Goal: Information Seeking & Learning: Learn about a topic

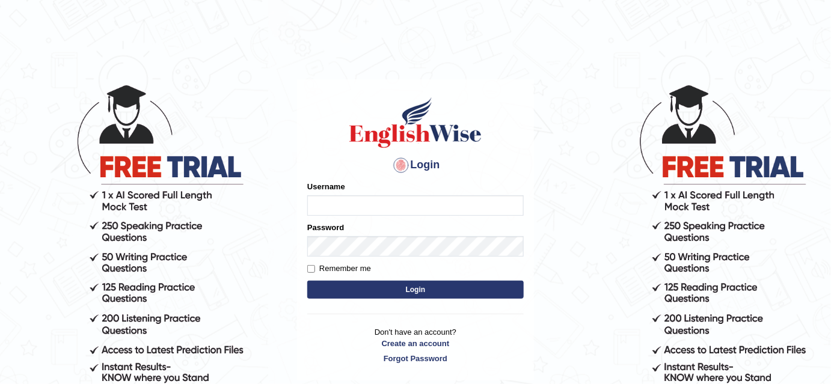
type input "bhuvaneswari_parramatta"
click at [382, 291] on button "Login" at bounding box center [415, 290] width 216 height 18
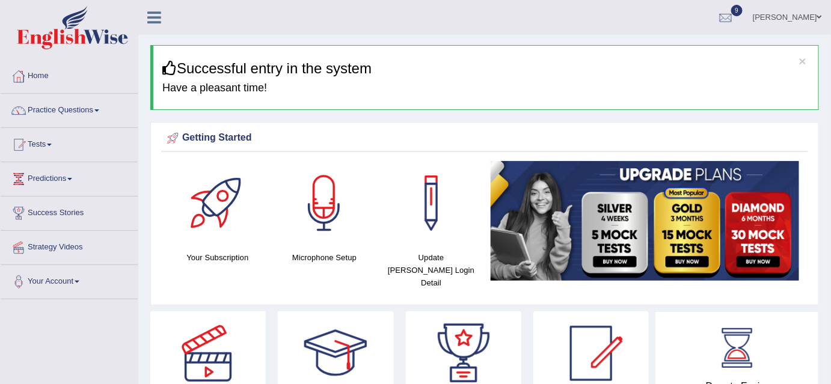
click at [100, 112] on link "Practice Questions" at bounding box center [69, 109] width 137 height 30
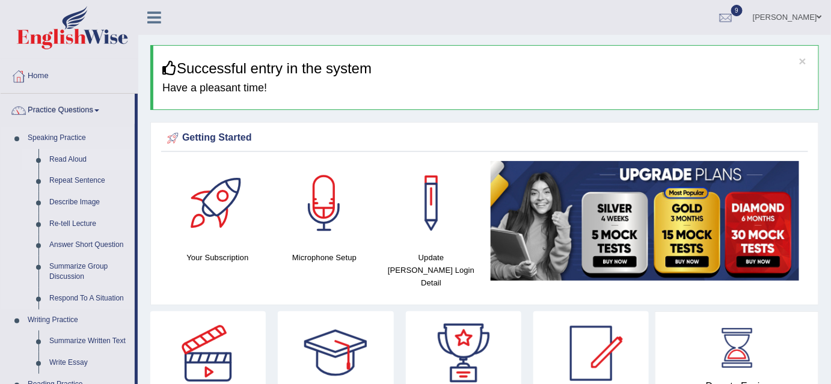
click at [71, 161] on link "Read Aloud" at bounding box center [89, 160] width 91 height 22
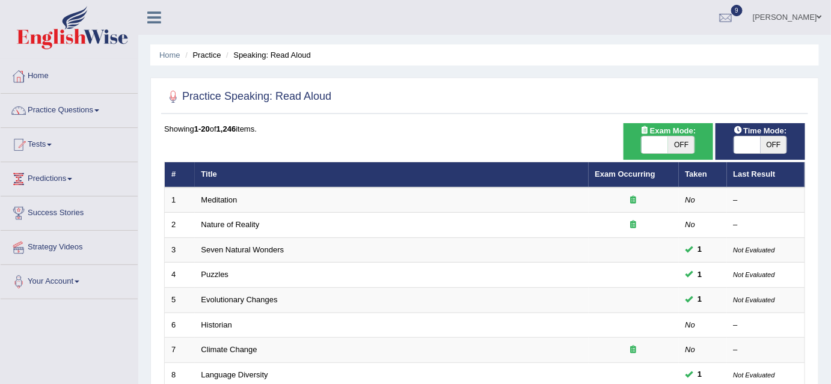
drag, startPoint x: 767, startPoint y: 143, endPoint x: 721, endPoint y: 144, distance: 46.9
click at [721, 144] on div "Time Mode: ON OFF" at bounding box center [760, 141] width 90 height 37
click at [770, 142] on span "OFF" at bounding box center [773, 144] width 26 height 17
checkbox input "true"
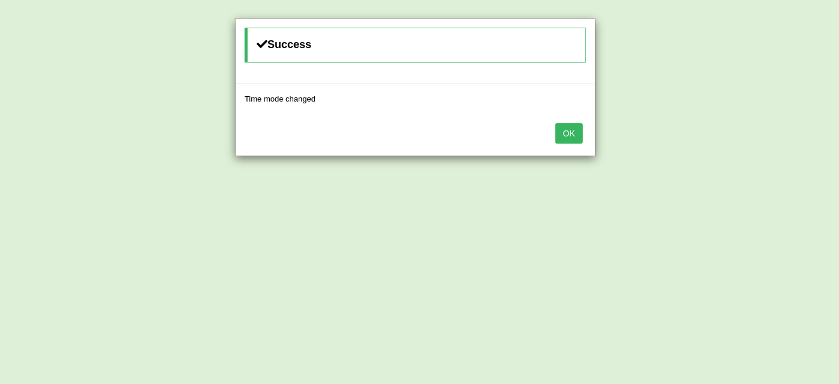
click at [563, 124] on button "OK" at bounding box center [569, 133] width 28 height 20
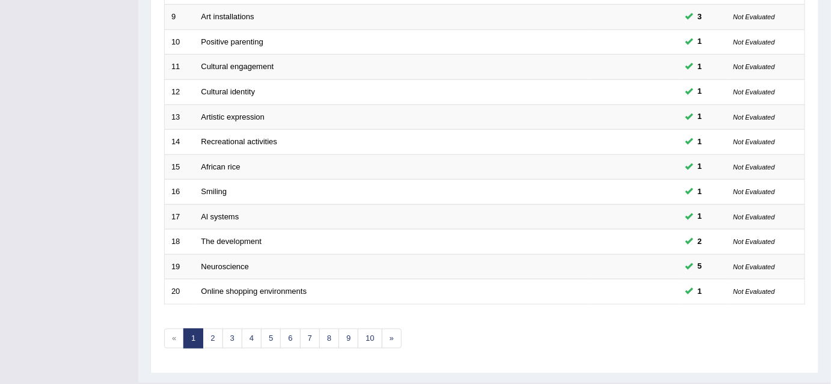
scroll to position [406, 0]
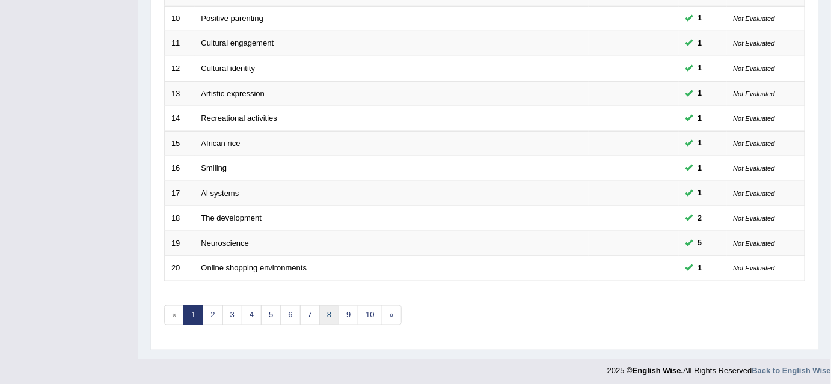
click at [323, 309] on link "8" at bounding box center [329, 315] width 20 height 20
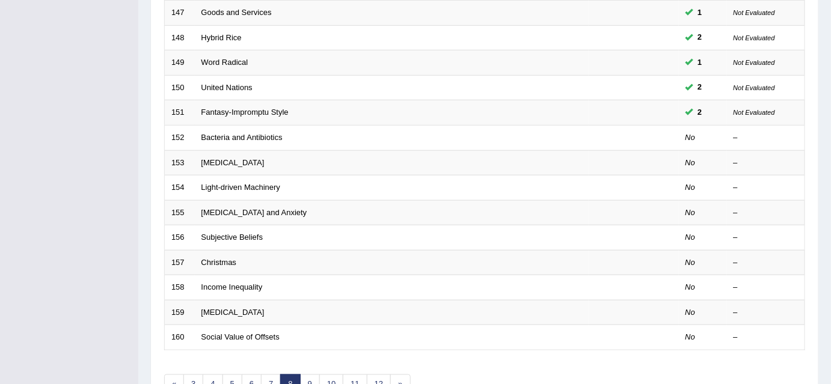
scroll to position [349, 0]
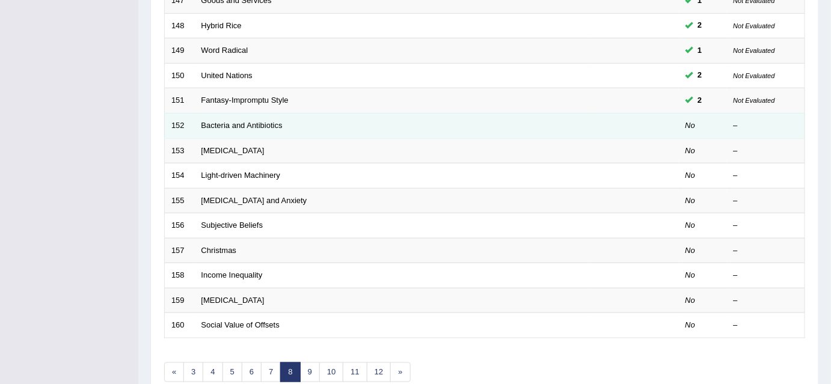
click at [436, 121] on td "Bacteria and Antibiotics" at bounding box center [392, 125] width 394 height 25
click at [268, 121] on link "Bacteria and Antibiotics" at bounding box center [241, 125] width 81 height 9
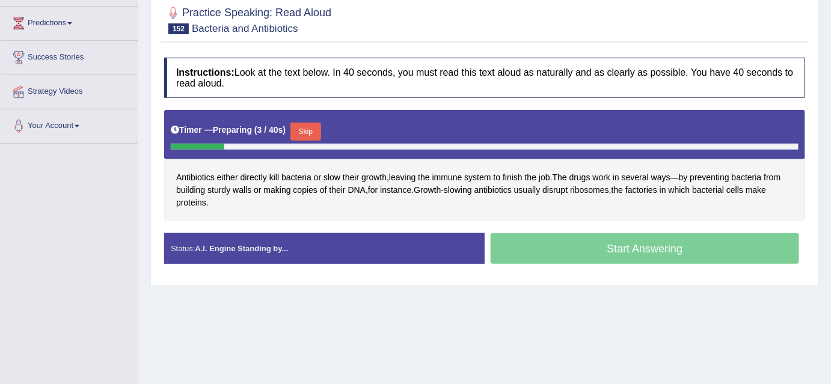
scroll to position [167, 0]
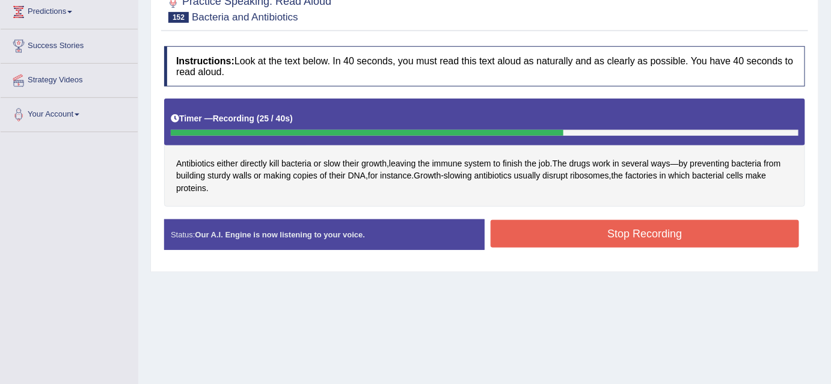
click at [608, 239] on button "Stop Recording" at bounding box center [644, 234] width 308 height 28
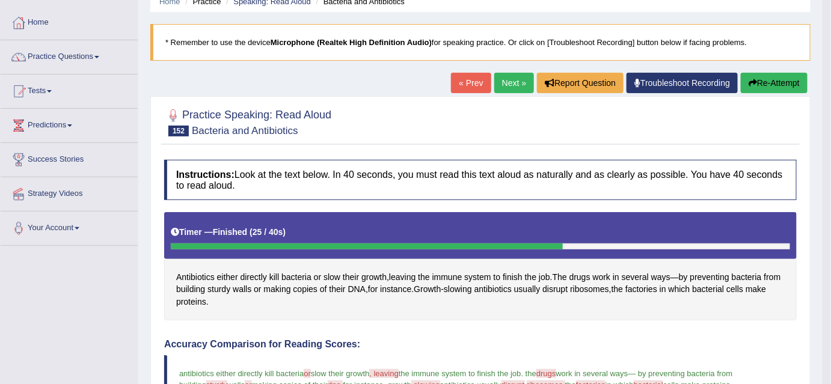
scroll to position [53, 0]
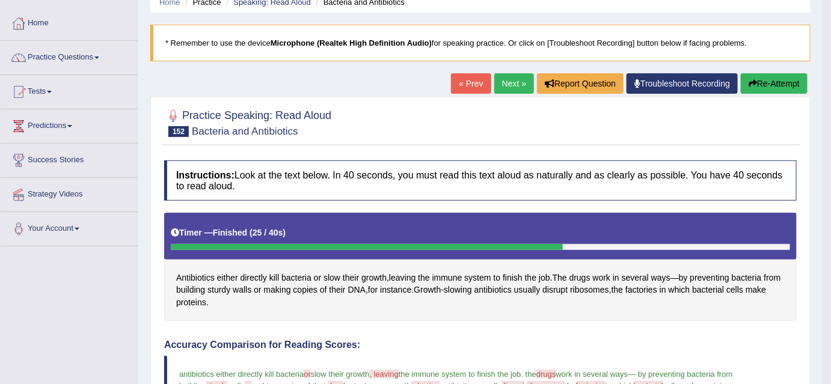
click at [777, 81] on button "Re-Attempt" at bounding box center [773, 83] width 67 height 20
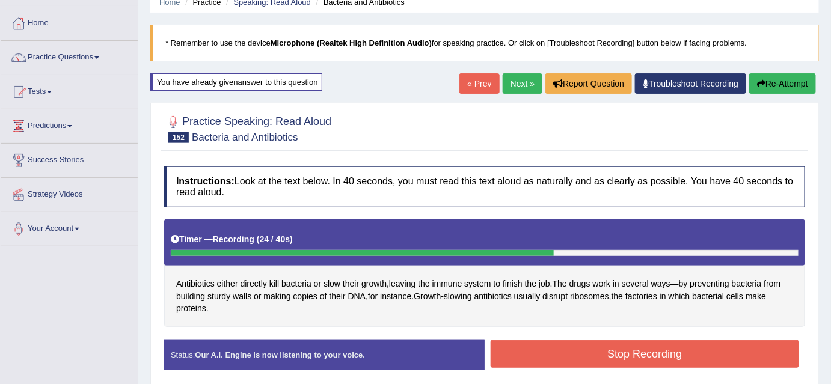
click at [591, 352] on button "Stop Recording" at bounding box center [644, 354] width 308 height 28
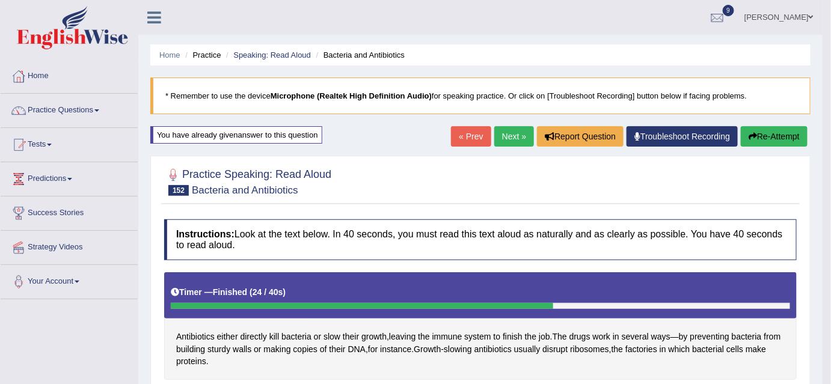
click at [758, 135] on button "Re-Attempt" at bounding box center [773, 136] width 67 height 20
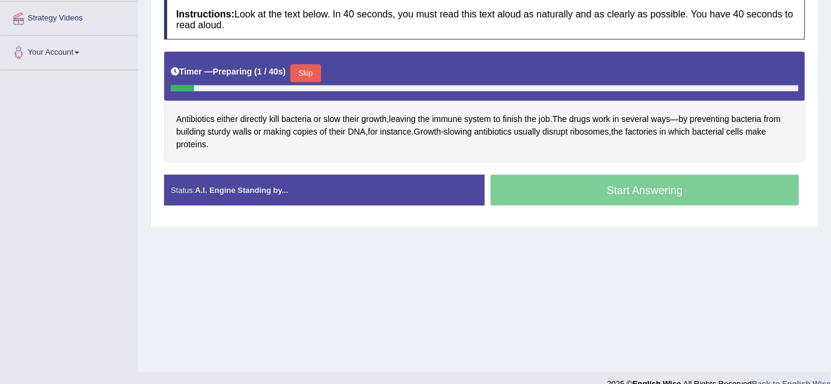
scroll to position [230, 0]
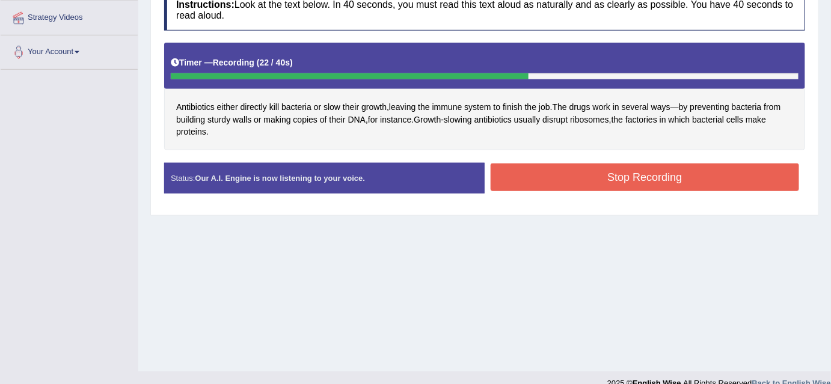
click at [573, 172] on button "Stop Recording" at bounding box center [644, 177] width 308 height 28
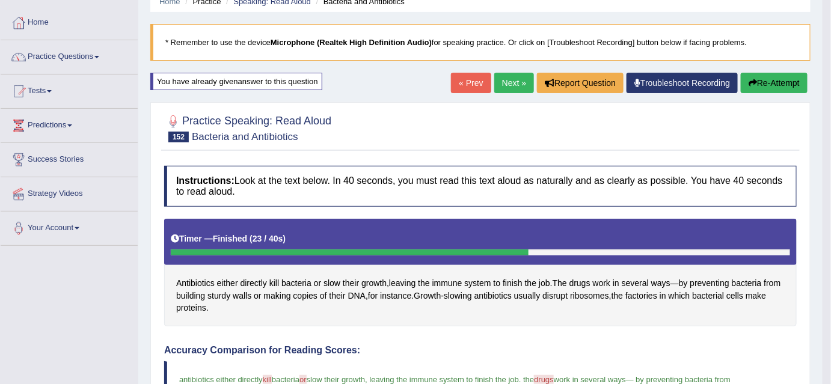
scroll to position [19, 0]
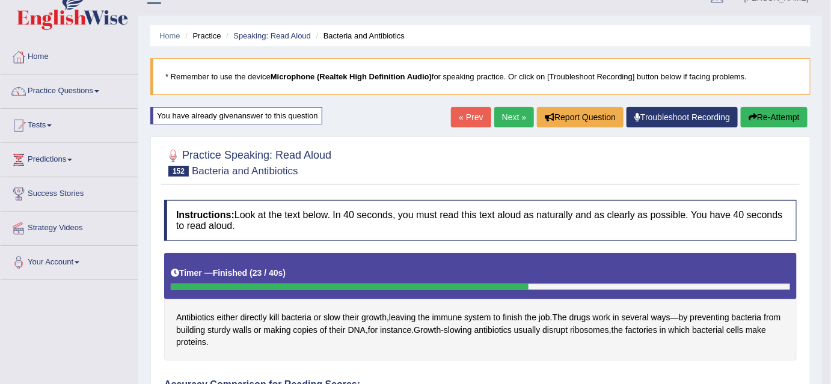
click at [766, 121] on button "Re-Attempt" at bounding box center [773, 117] width 67 height 20
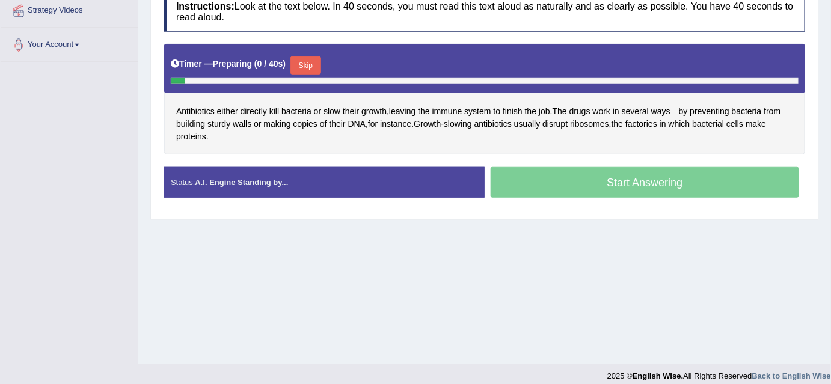
scroll to position [246, 0]
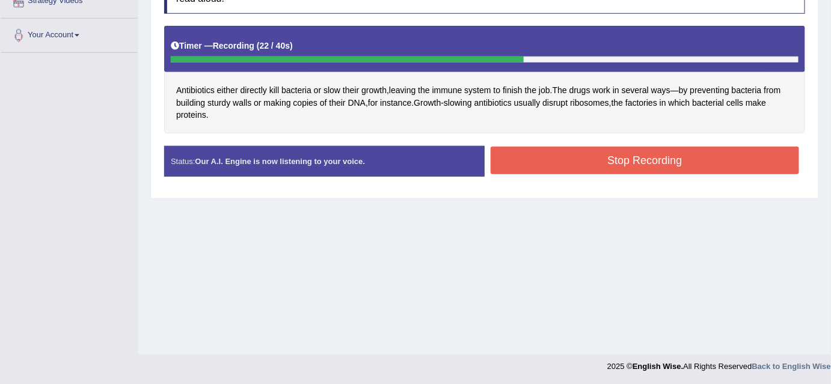
click at [596, 161] on button "Stop Recording" at bounding box center [644, 161] width 308 height 28
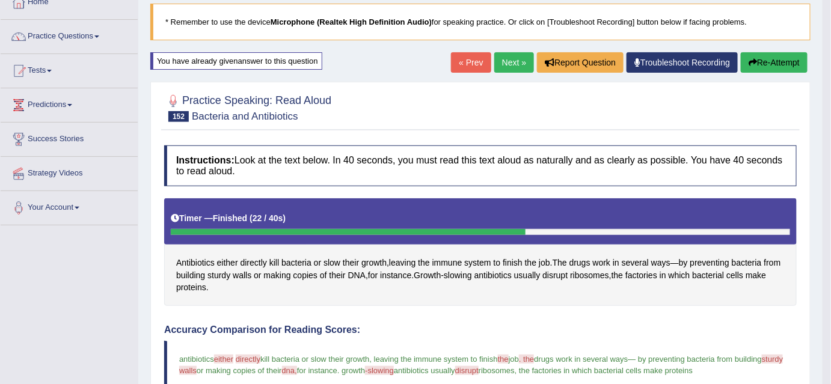
scroll to position [67, 0]
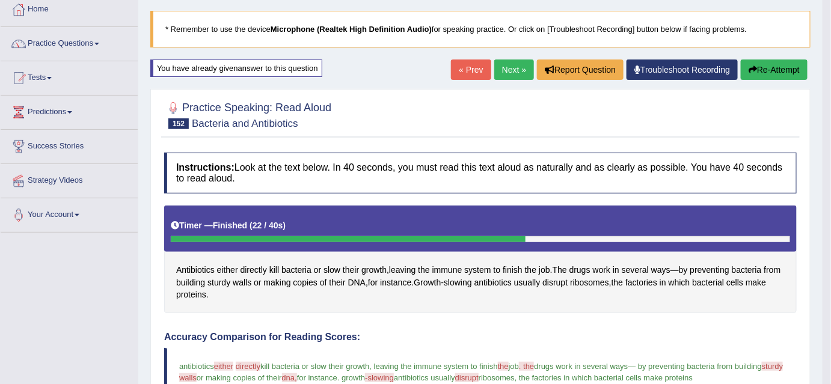
click at [513, 69] on link "Next »" at bounding box center [514, 69] width 40 height 20
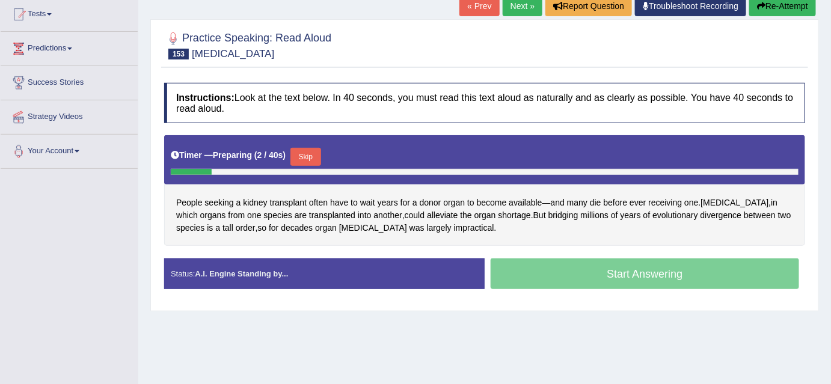
scroll to position [133, 0]
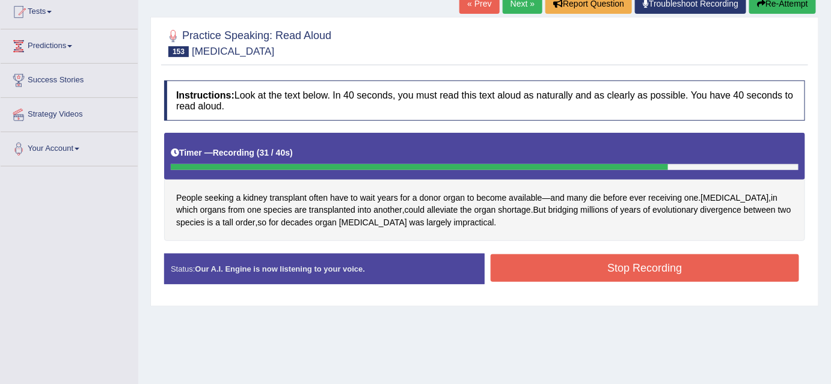
click at [700, 275] on button "Stop Recording" at bounding box center [644, 268] width 308 height 28
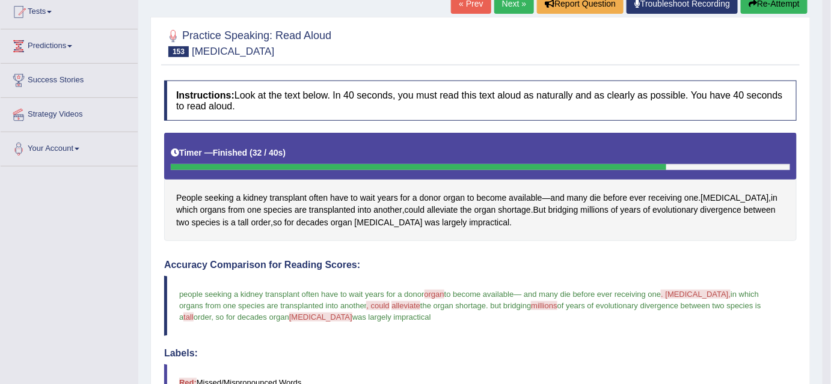
click at [763, 11] on button "Re-Attempt" at bounding box center [773, 3] width 67 height 20
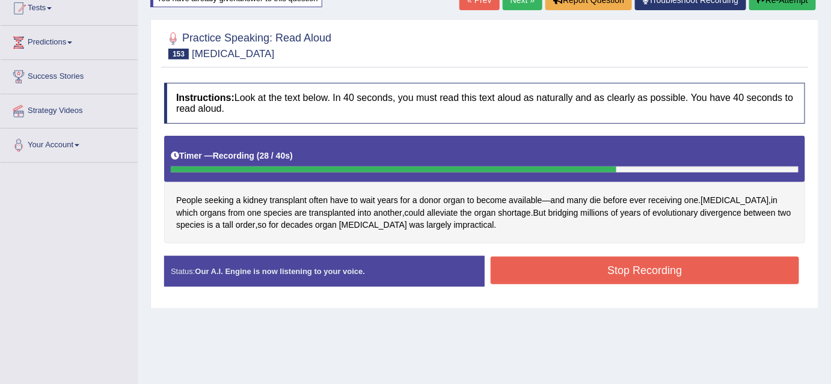
click at [565, 258] on button "Stop Recording" at bounding box center [644, 271] width 308 height 28
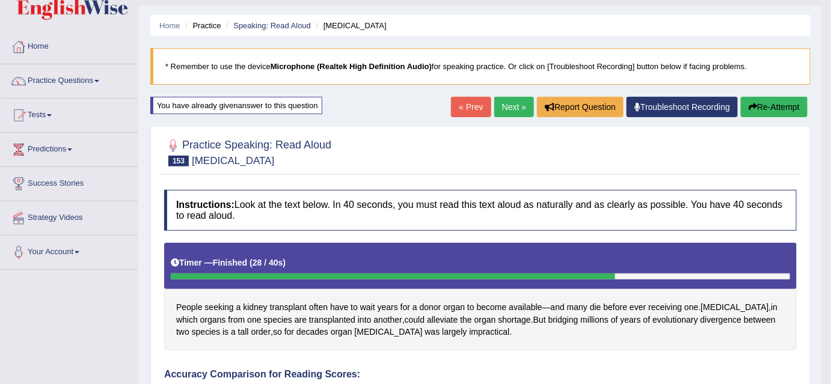
scroll to position [25, 0]
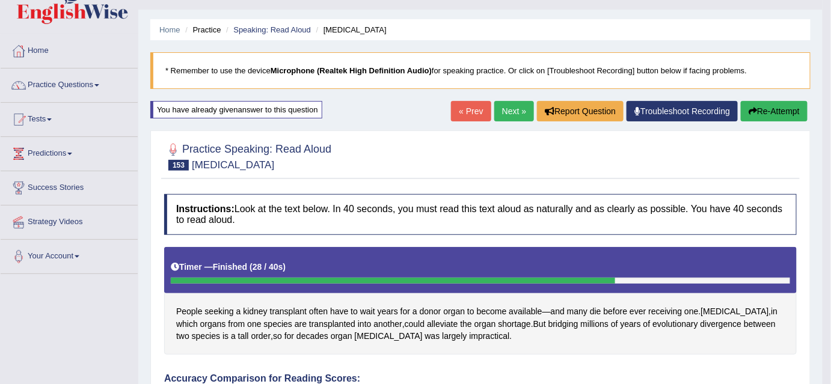
click at [498, 109] on link "Next »" at bounding box center [514, 111] width 40 height 20
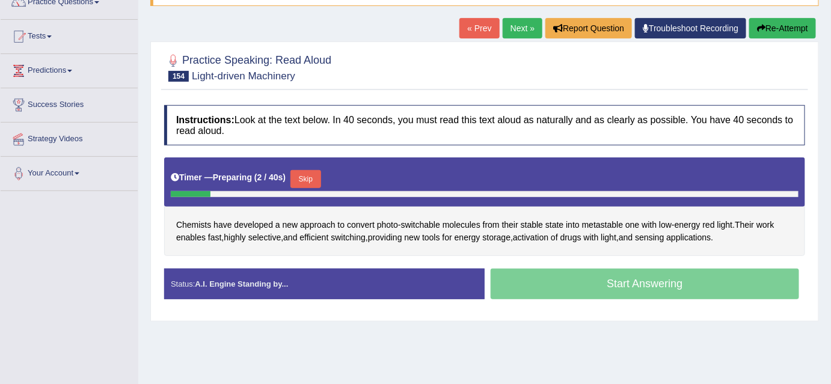
scroll to position [110, 0]
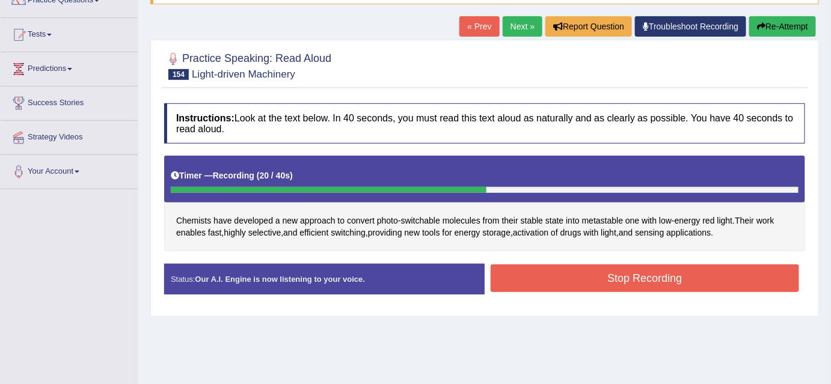
click at [514, 276] on button "Stop Recording" at bounding box center [644, 278] width 308 height 28
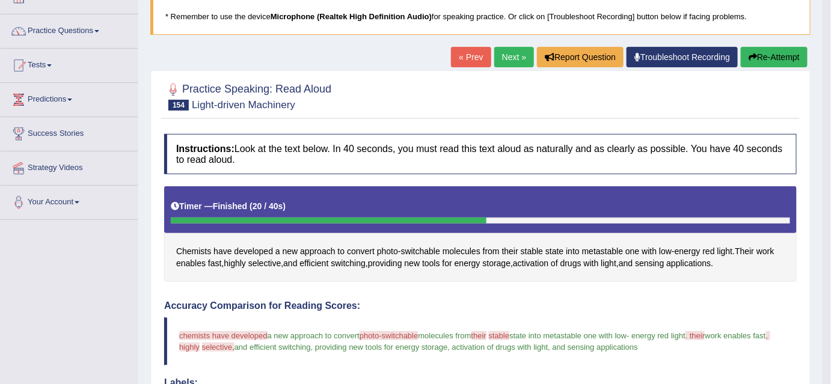
scroll to position [78, 0]
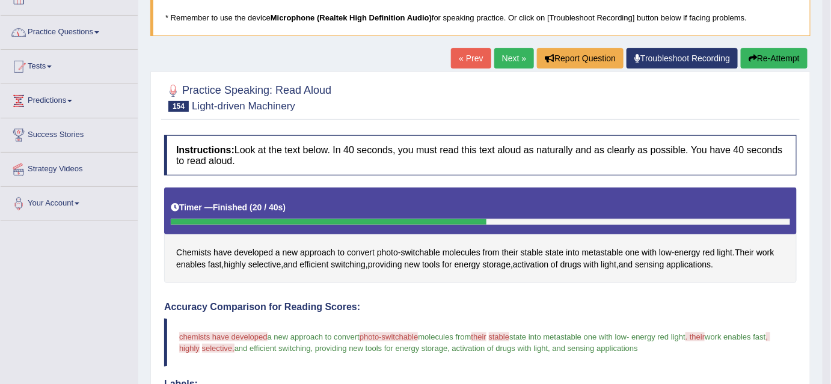
click at [103, 29] on link "Practice Questions" at bounding box center [69, 31] width 137 height 30
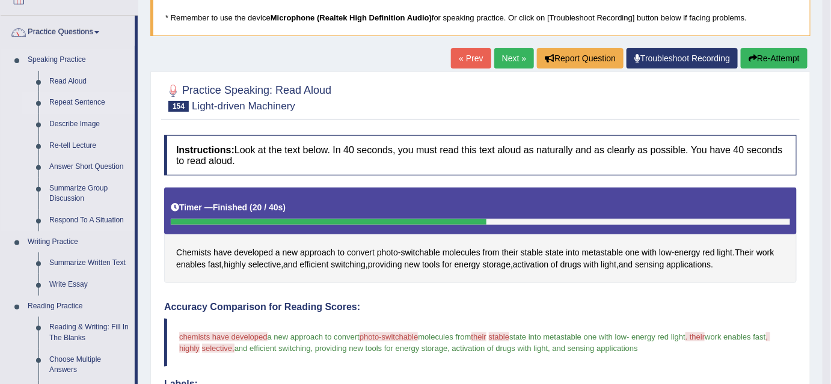
click at [63, 103] on link "Repeat Sentence" at bounding box center [89, 103] width 91 height 22
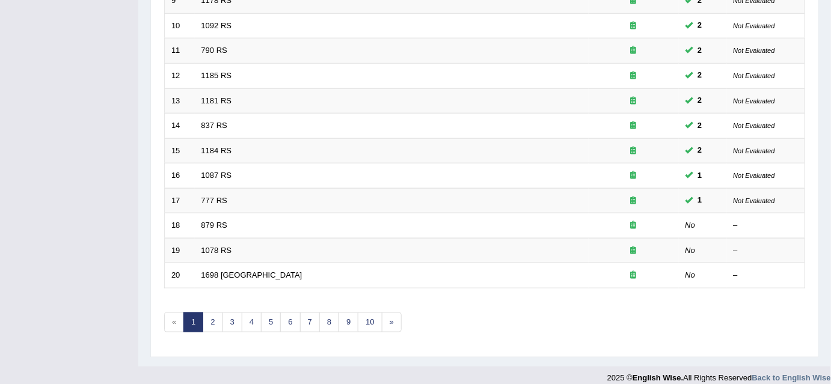
scroll to position [406, 0]
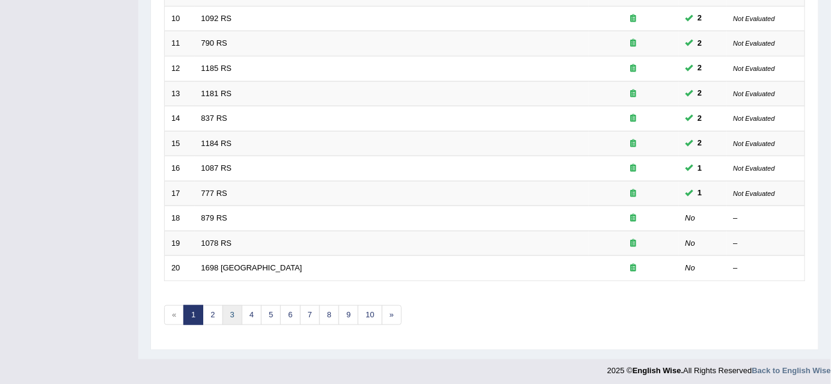
click at [225, 316] on link "3" at bounding box center [232, 315] width 20 height 20
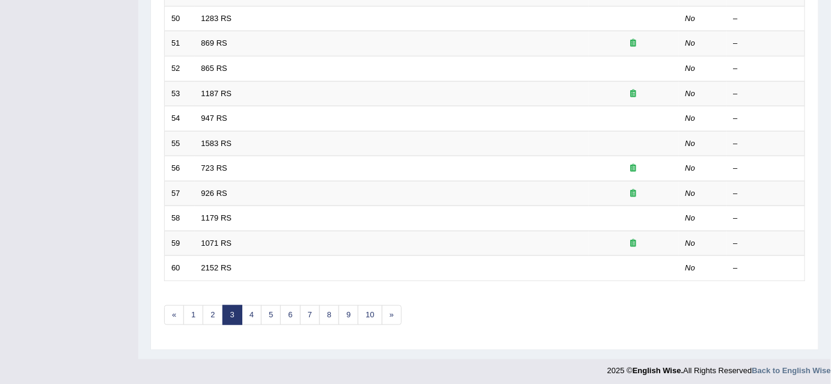
scroll to position [70, 0]
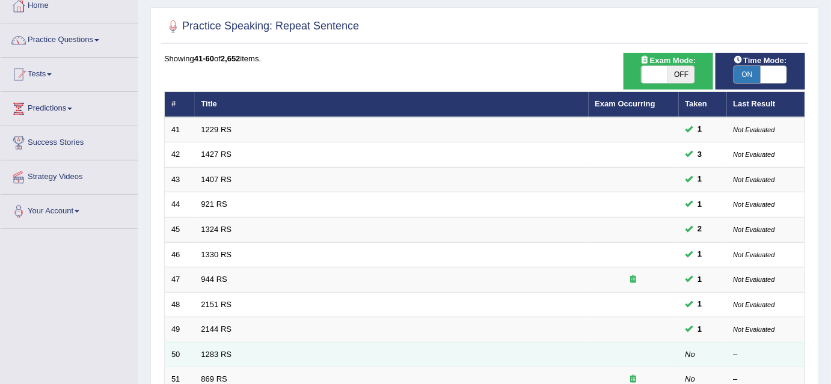
click at [311, 347] on td "1283 RS" at bounding box center [392, 354] width 394 height 25
click at [687, 353] on em "No" at bounding box center [690, 354] width 10 height 9
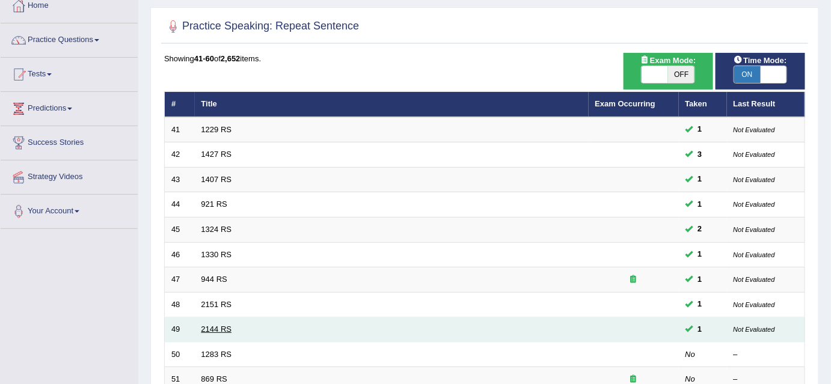
click at [214, 328] on link "2144 RS" at bounding box center [216, 329] width 31 height 9
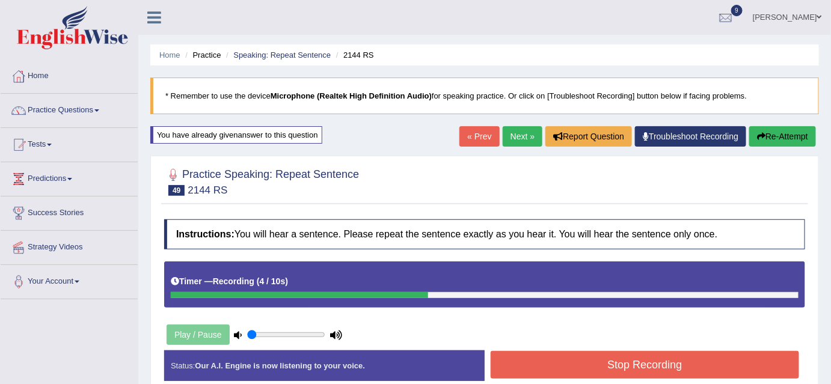
click at [552, 361] on button "Stop Recording" at bounding box center [644, 365] width 308 height 28
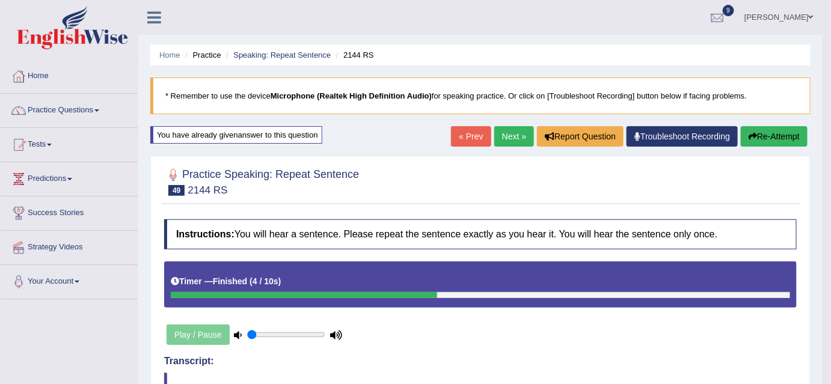
click at [506, 134] on link "Next »" at bounding box center [514, 136] width 40 height 20
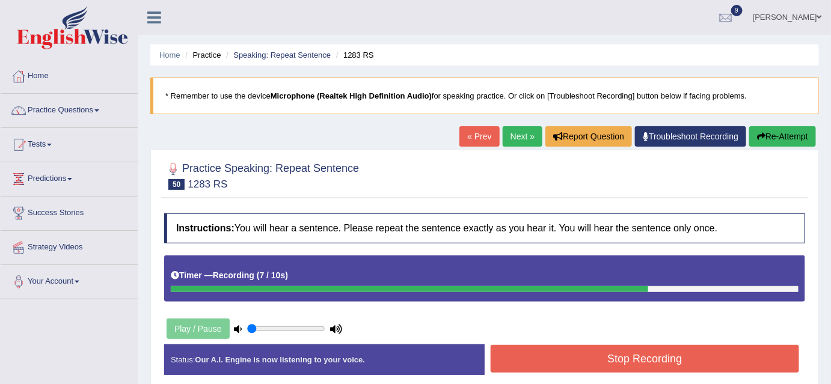
click at [559, 350] on button "Stop Recording" at bounding box center [644, 359] width 308 height 28
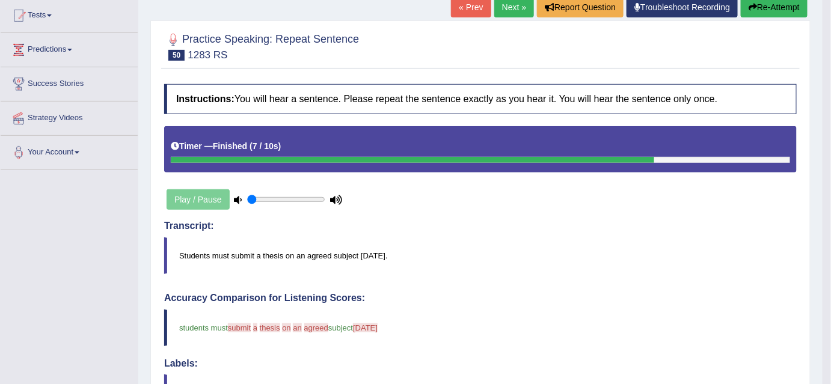
scroll to position [111, 0]
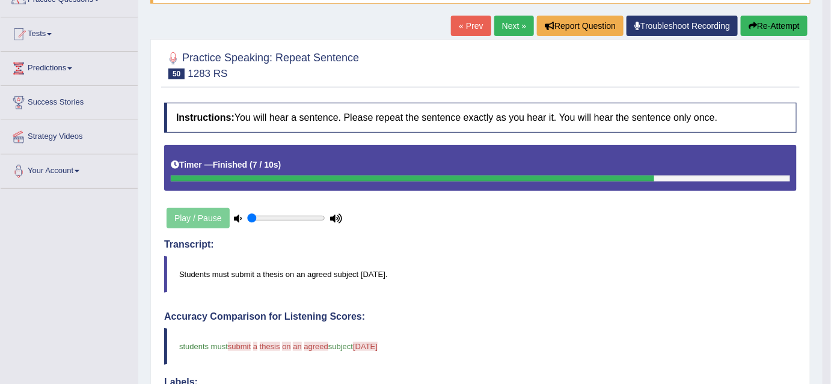
click at [511, 26] on link "Next »" at bounding box center [514, 26] width 40 height 20
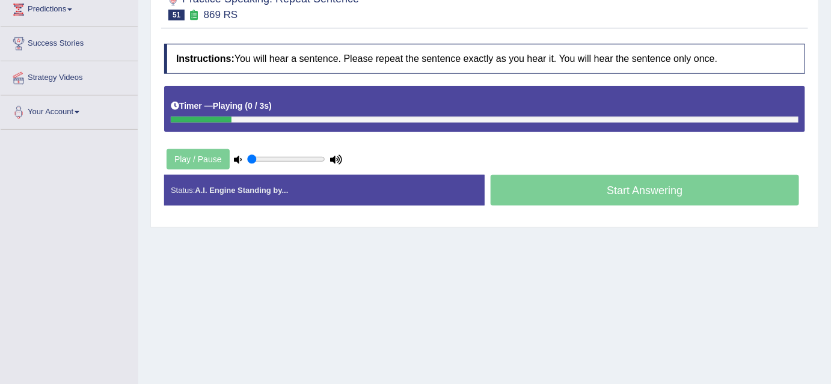
scroll to position [170, 0]
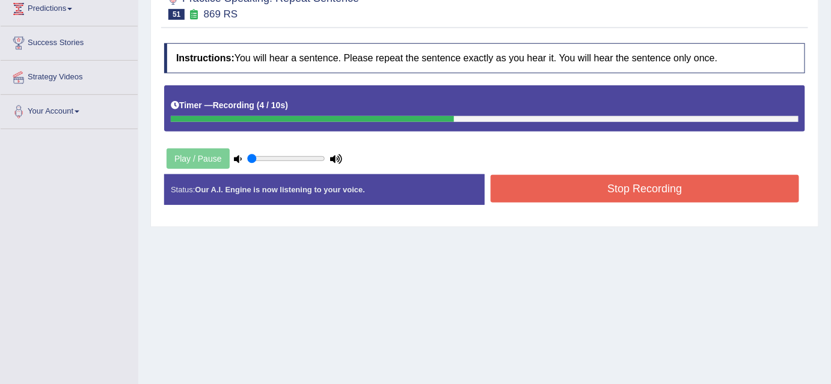
click at [623, 183] on button "Stop Recording" at bounding box center [644, 189] width 308 height 28
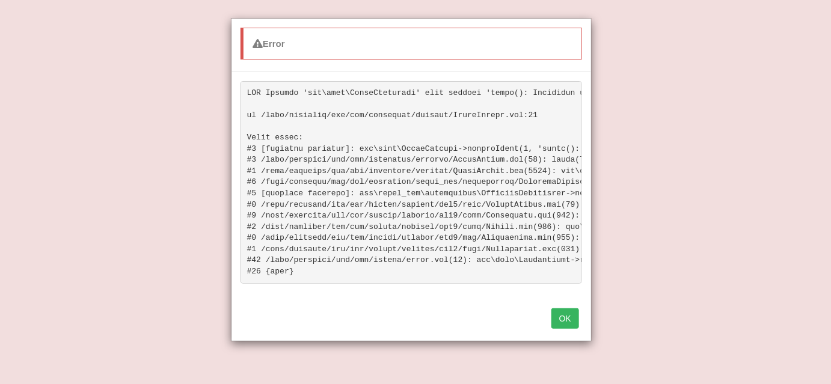
click at [559, 322] on button "OK" at bounding box center [565, 318] width 28 height 20
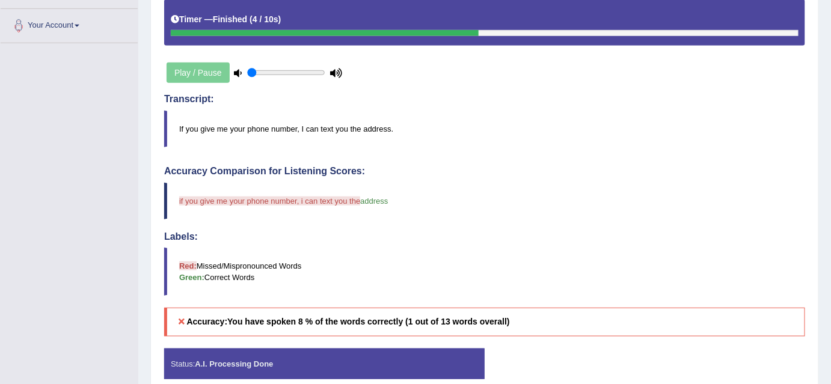
scroll to position [0, 0]
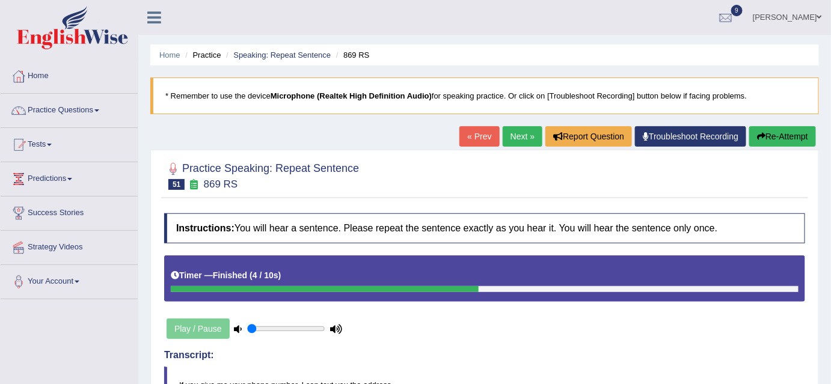
click at [511, 131] on link "Next »" at bounding box center [522, 136] width 40 height 20
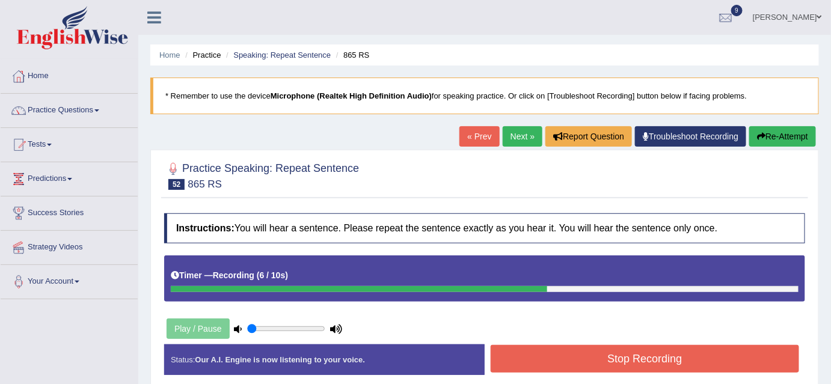
click at [587, 346] on button "Stop Recording" at bounding box center [644, 359] width 308 height 28
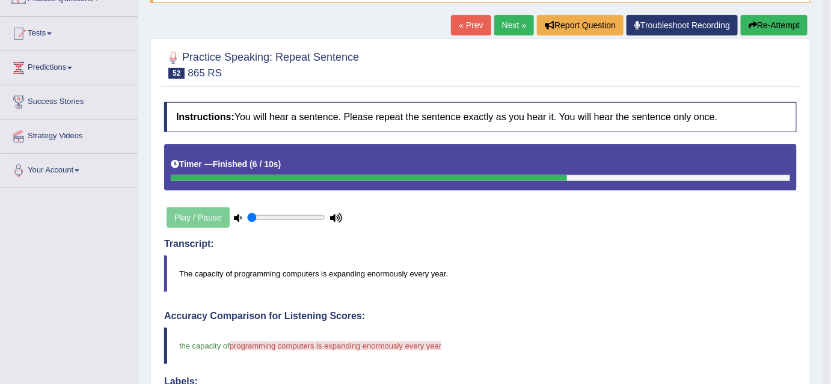
scroll to position [111, 0]
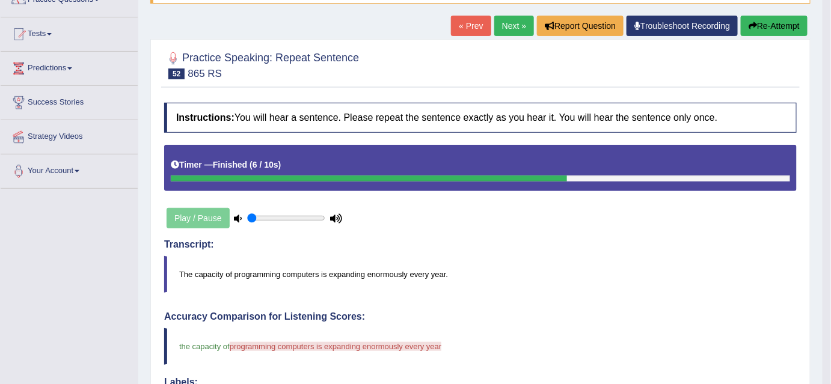
click at [505, 26] on link "Next »" at bounding box center [514, 26] width 40 height 20
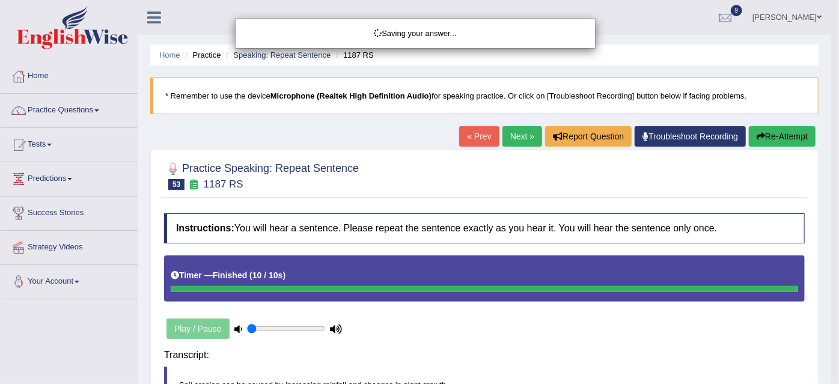
click at [520, 346] on div "Saving your answer..." at bounding box center [419, 192] width 839 height 384
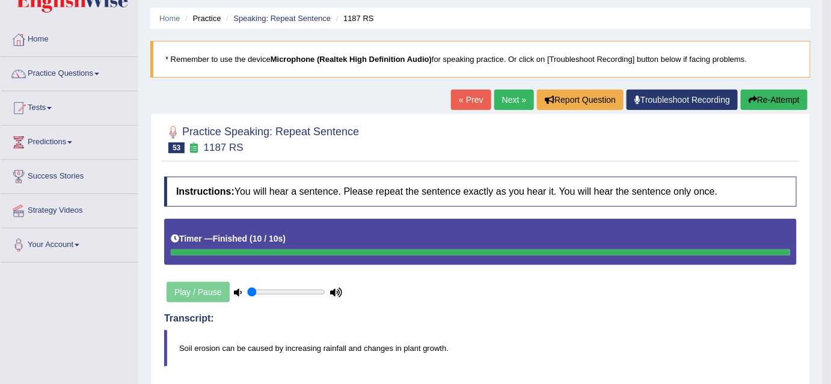
scroll to position [20, 0]
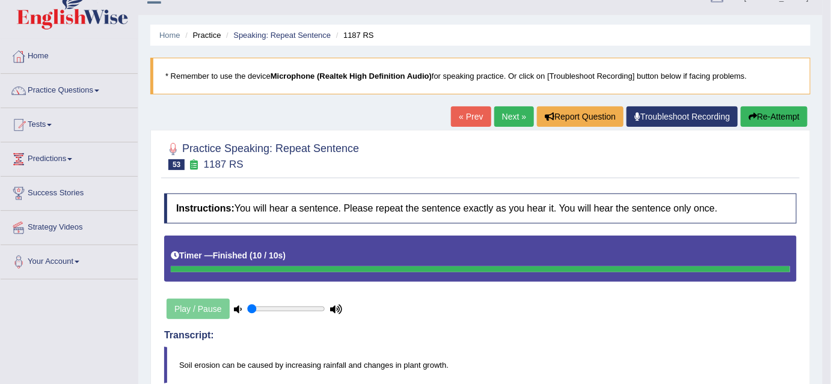
click at [513, 119] on link "Next »" at bounding box center [514, 116] width 40 height 20
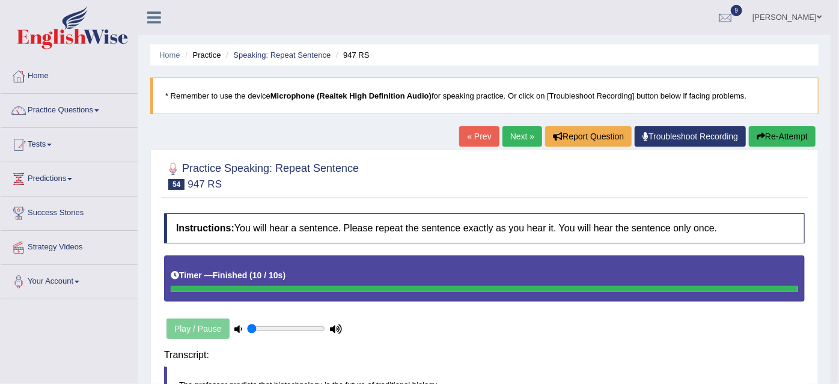
click at [650, 356] on body "Toggle navigation Home Practice Questions Speaking Practice Read Aloud Repeat S…" at bounding box center [419, 192] width 839 height 384
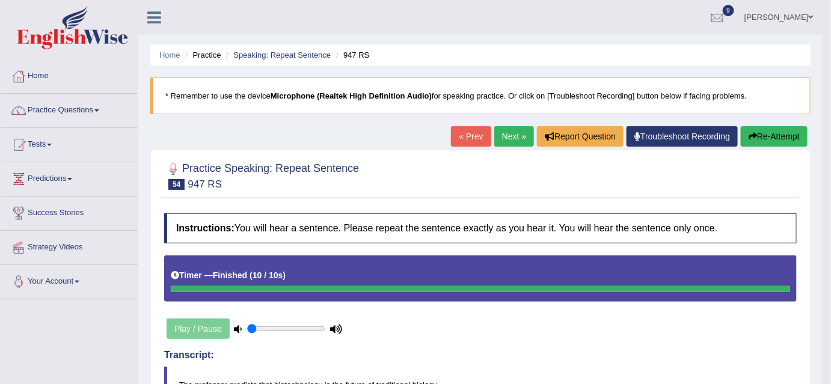
click at [505, 127] on link "Next »" at bounding box center [514, 136] width 40 height 20
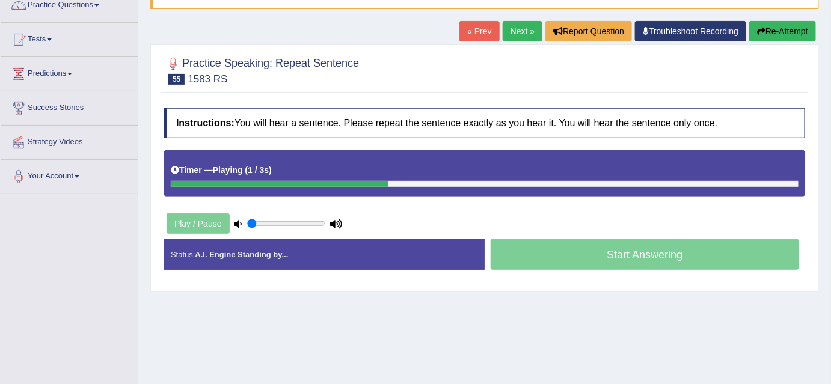
scroll to position [113, 0]
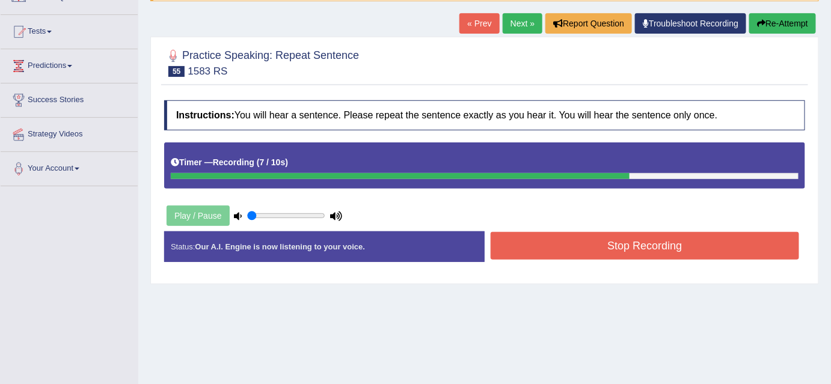
click at [597, 242] on button "Stop Recording" at bounding box center [644, 246] width 308 height 28
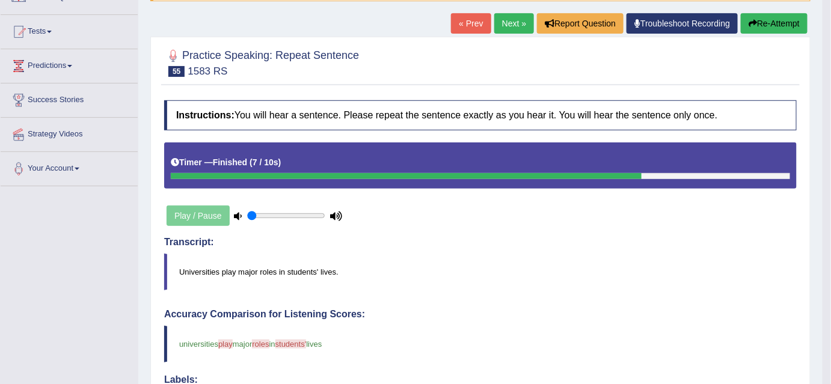
click at [597, 242] on h4 "Transcript:" at bounding box center [480, 242] width 632 height 11
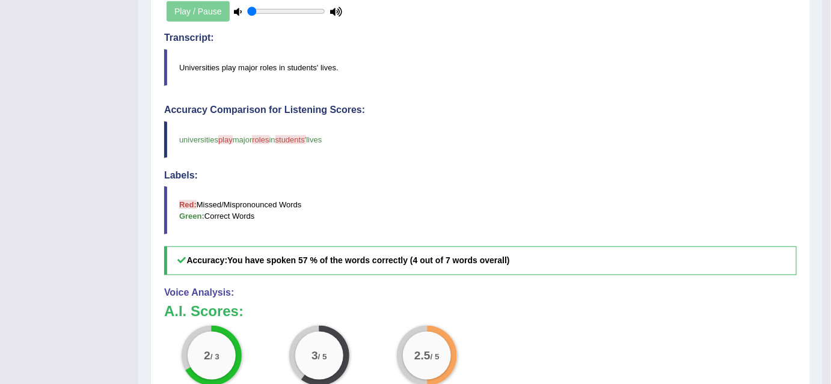
scroll to position [0, 0]
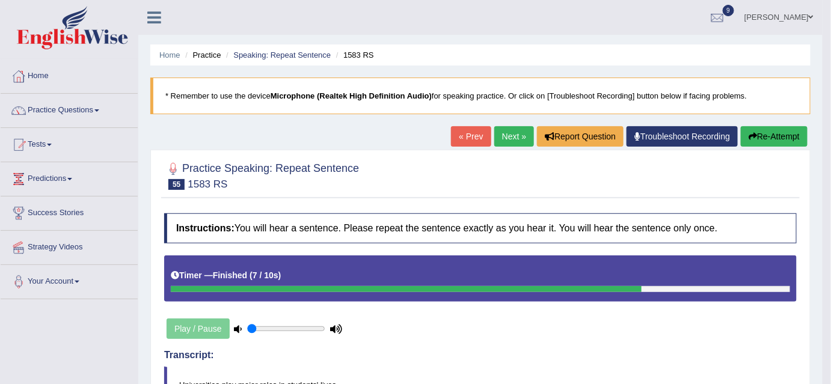
click at [516, 139] on link "Next »" at bounding box center [514, 136] width 40 height 20
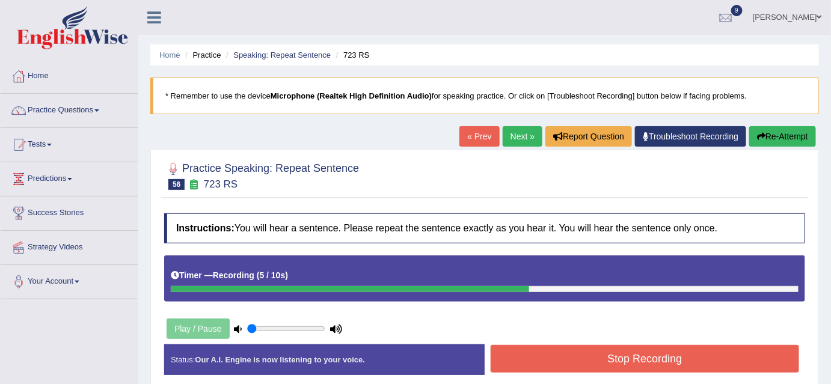
click at [546, 356] on button "Stop Recording" at bounding box center [644, 359] width 308 height 28
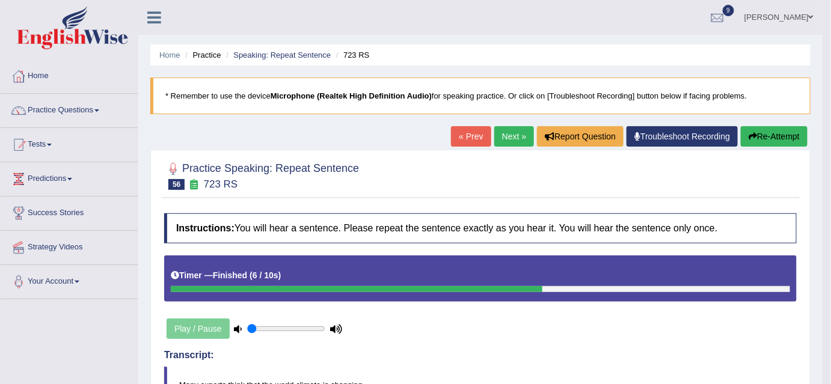
click at [513, 141] on link "Next »" at bounding box center [514, 136] width 40 height 20
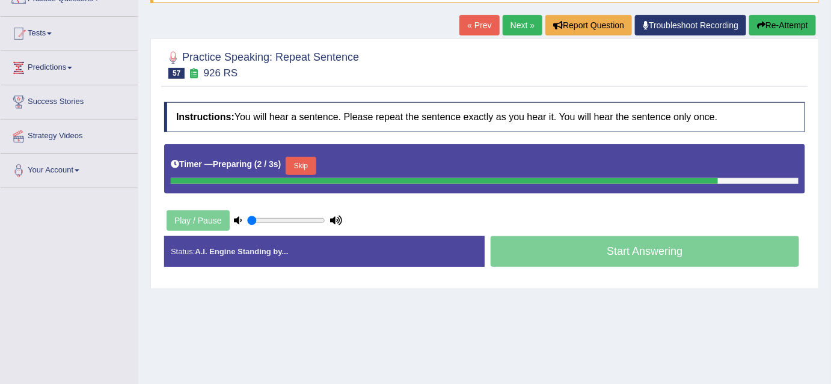
scroll to position [112, 0]
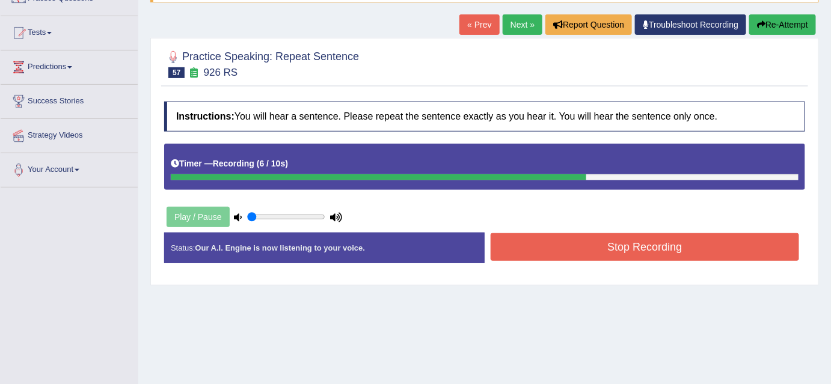
click at [710, 248] on button "Stop Recording" at bounding box center [644, 247] width 308 height 28
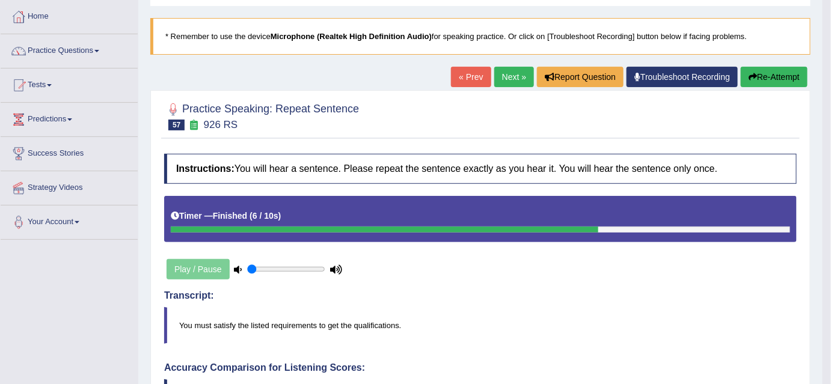
scroll to position [59, 0]
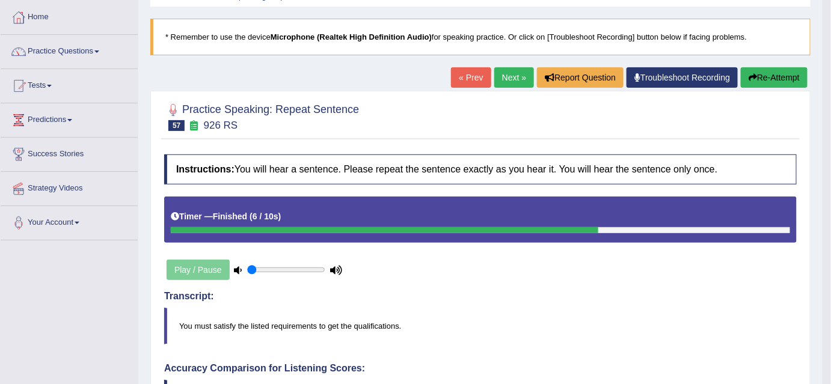
click at [502, 78] on link "Next »" at bounding box center [514, 77] width 40 height 20
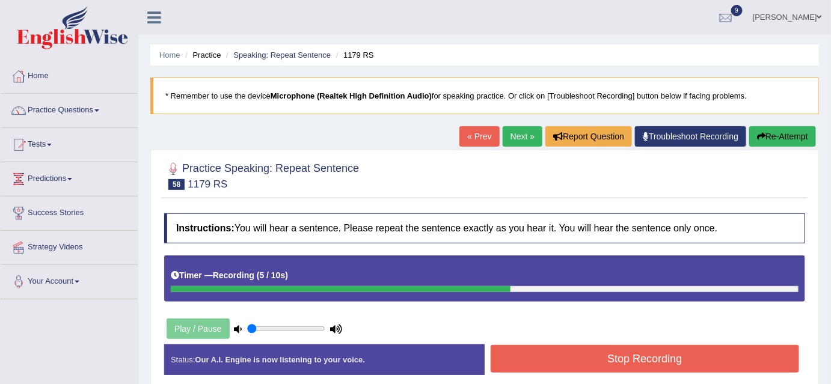
click at [520, 361] on button "Stop Recording" at bounding box center [644, 359] width 308 height 28
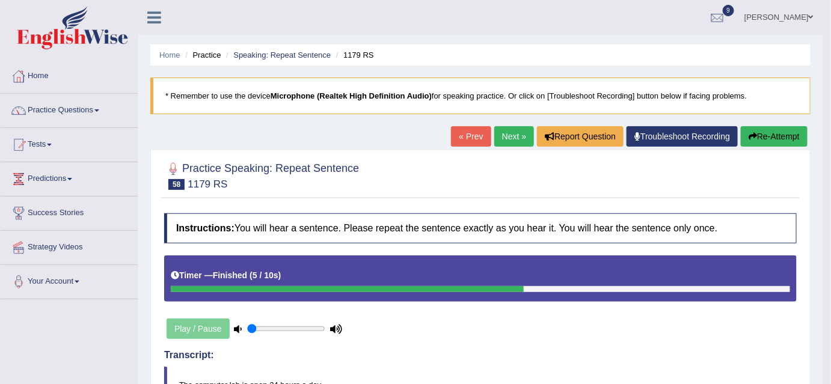
click at [507, 138] on link "Next »" at bounding box center [514, 136] width 40 height 20
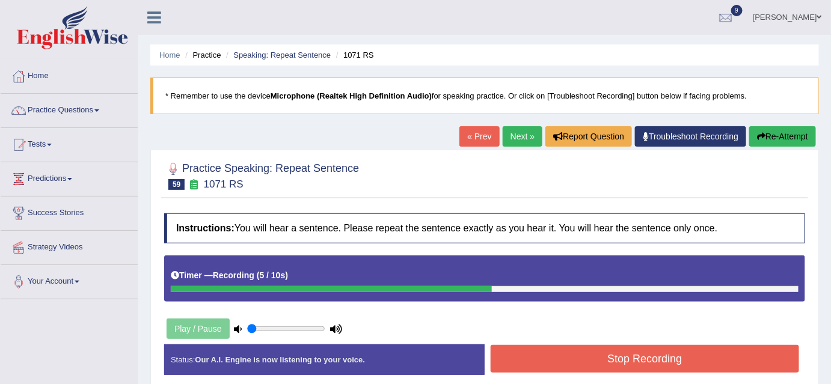
click at [534, 355] on button "Stop Recording" at bounding box center [644, 359] width 308 height 28
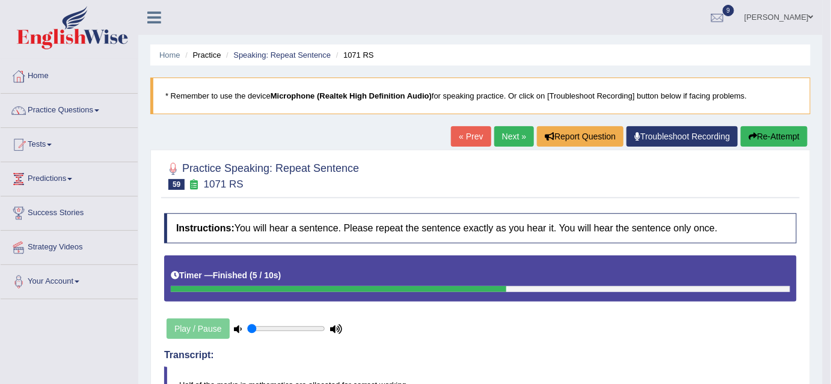
click at [516, 139] on link "Next »" at bounding box center [514, 136] width 40 height 20
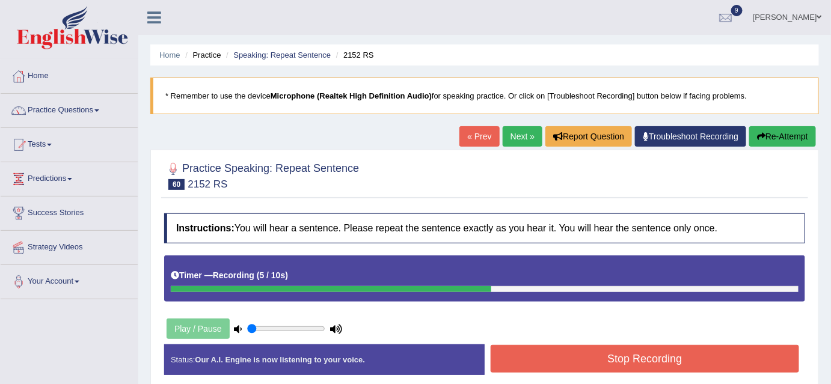
click at [542, 352] on button "Stop Recording" at bounding box center [644, 359] width 308 height 28
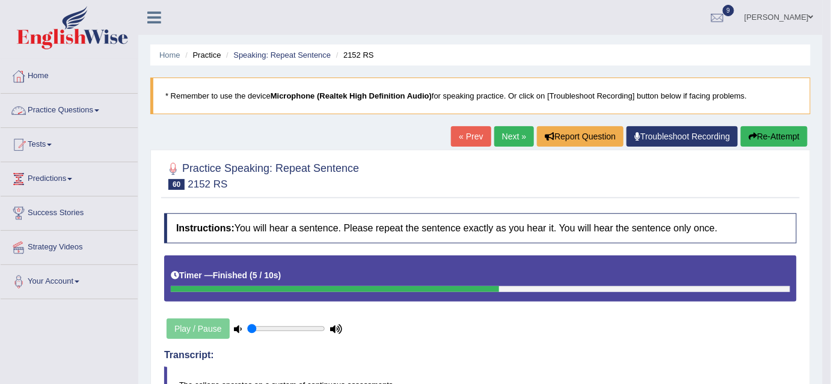
click at [97, 110] on link "Practice Questions" at bounding box center [69, 109] width 137 height 30
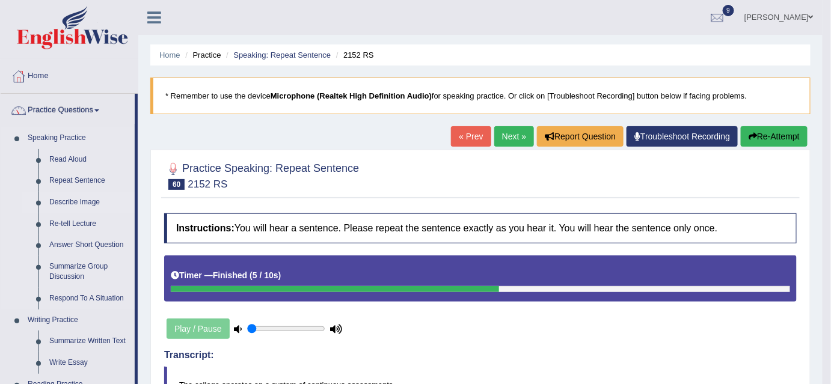
click at [88, 204] on link "Describe Image" at bounding box center [89, 203] width 91 height 22
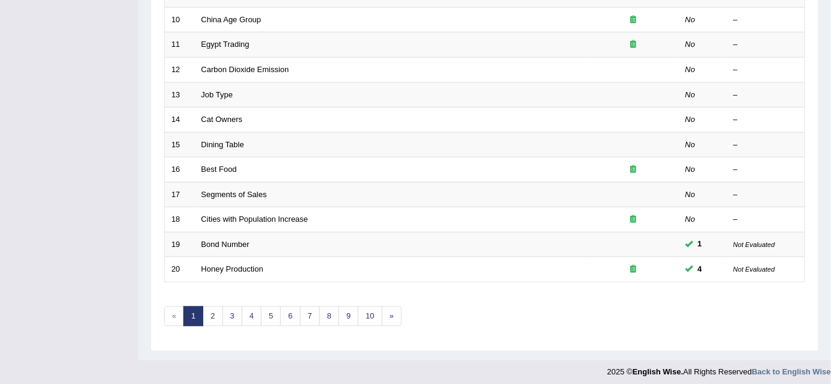
scroll to position [406, 0]
click at [323, 309] on link "8" at bounding box center [329, 315] width 20 height 20
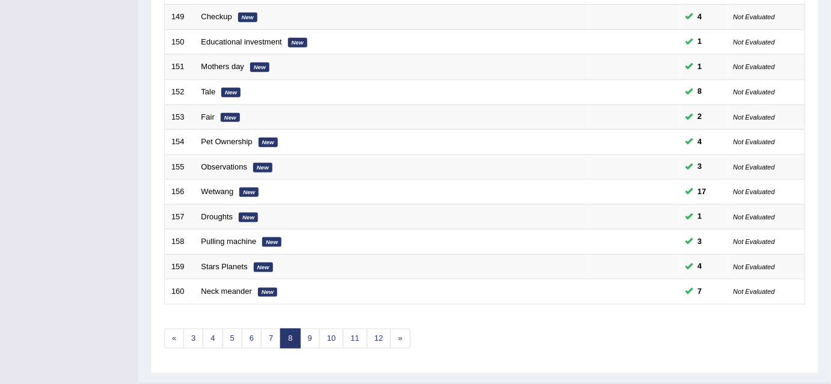
scroll to position [383, 0]
click at [325, 329] on link "10" at bounding box center [331, 338] width 24 height 20
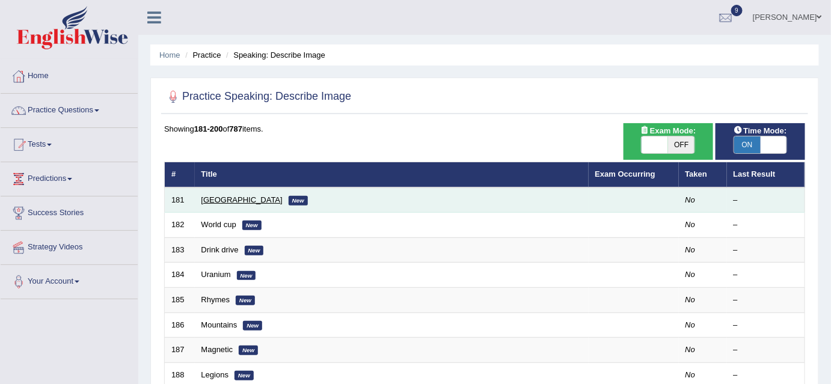
click at [219, 198] on link "Ukraine" at bounding box center [241, 199] width 81 height 9
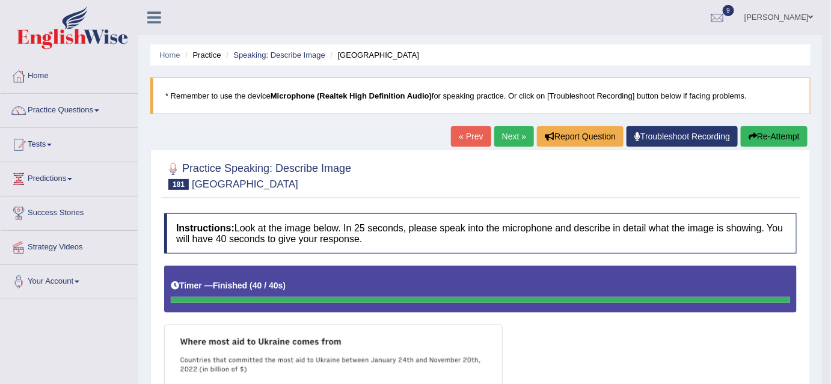
click at [509, 132] on link "Next »" at bounding box center [514, 136] width 40 height 20
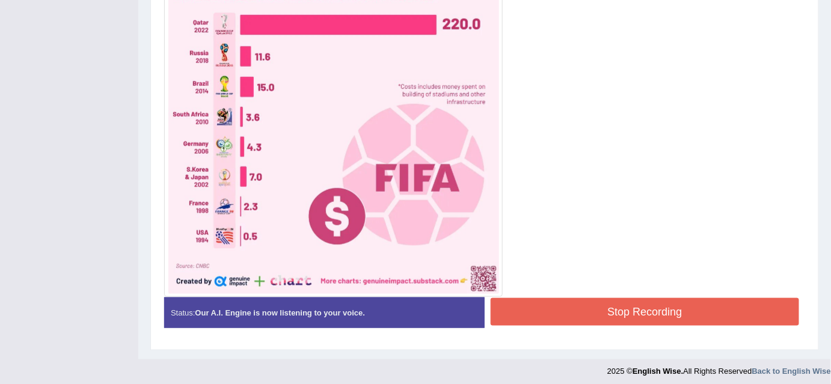
scroll to position [367, 0]
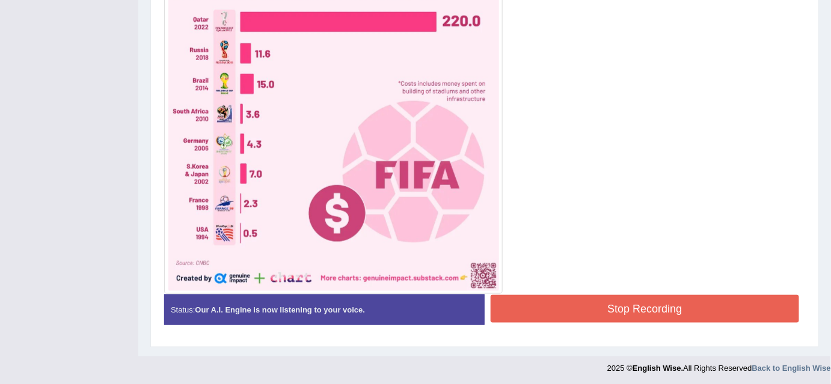
click at [719, 309] on button "Stop Recording" at bounding box center [644, 309] width 308 height 28
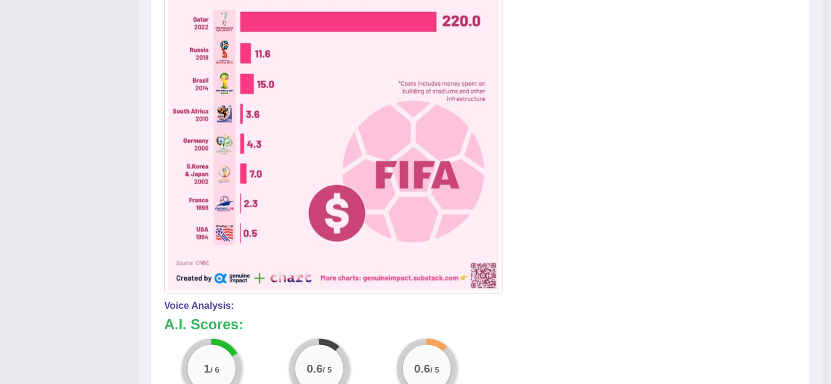
scroll to position [31, 0]
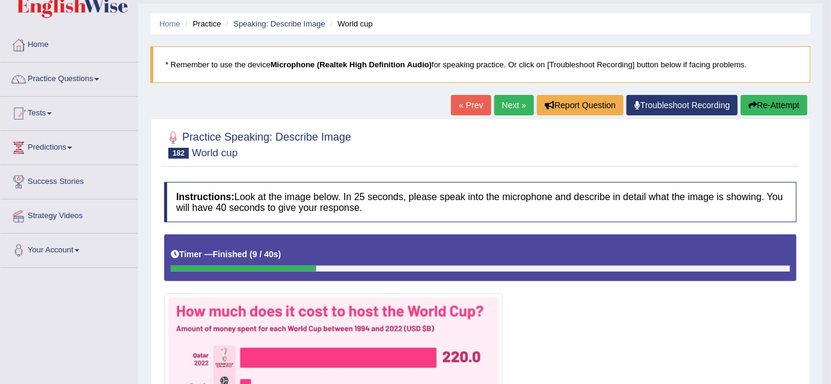
click at [779, 105] on button "Re-Attempt" at bounding box center [773, 105] width 67 height 20
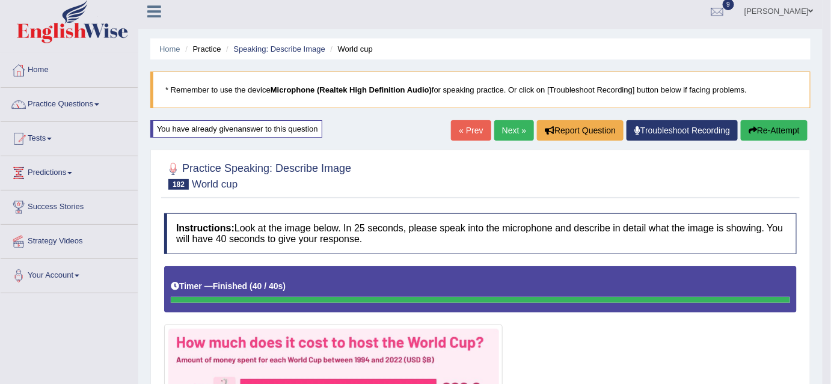
scroll to position [4, 0]
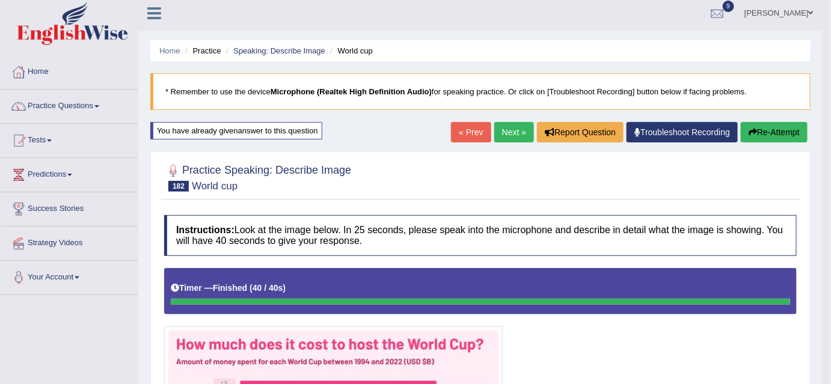
click at [745, 124] on button "Re-Attempt" at bounding box center [773, 132] width 67 height 20
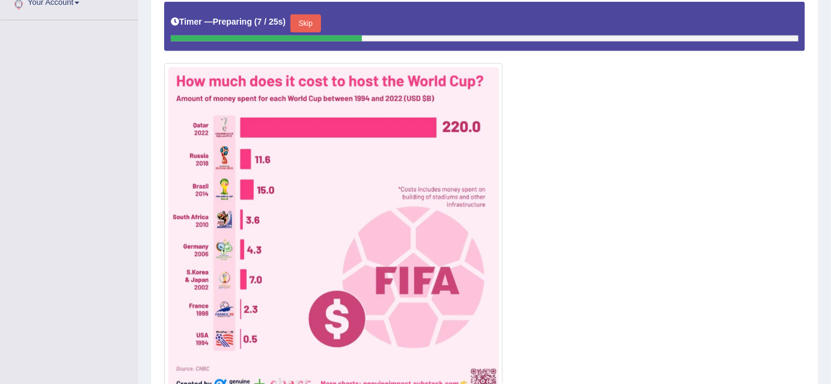
scroll to position [282, 0]
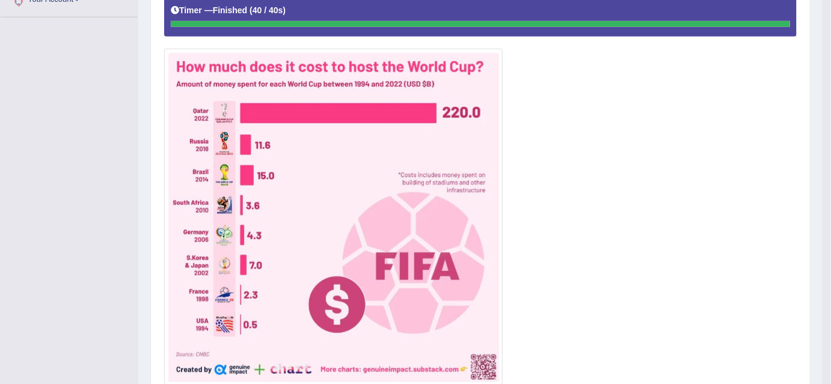
drag, startPoint x: 835, startPoint y: 147, endPoint x: 838, endPoint y: 239, distance: 92.6
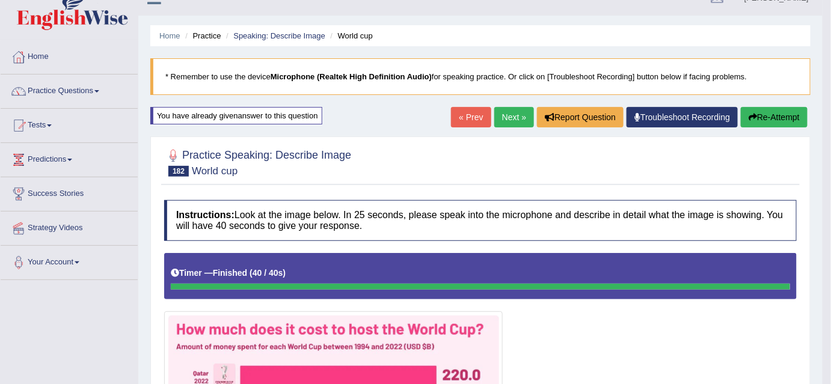
scroll to position [0, 0]
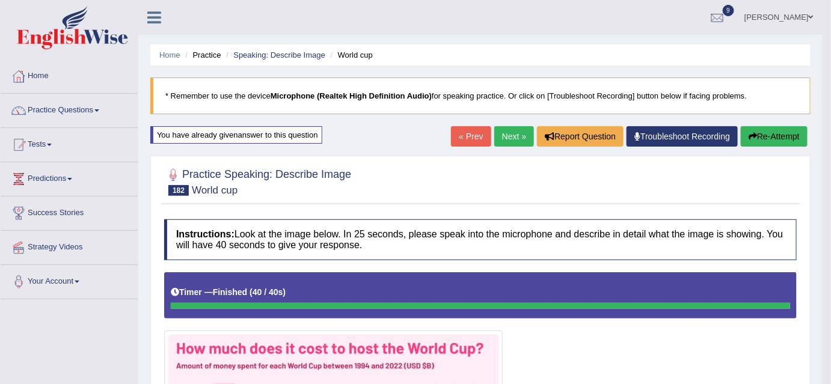
click at [510, 139] on link "Next »" at bounding box center [514, 136] width 40 height 20
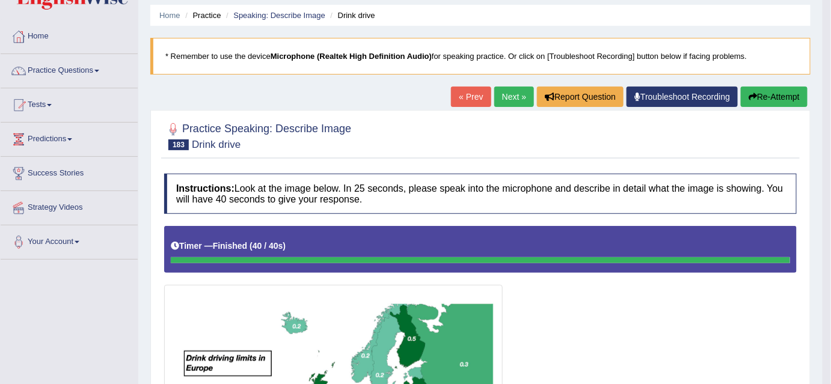
scroll to position [38, 0]
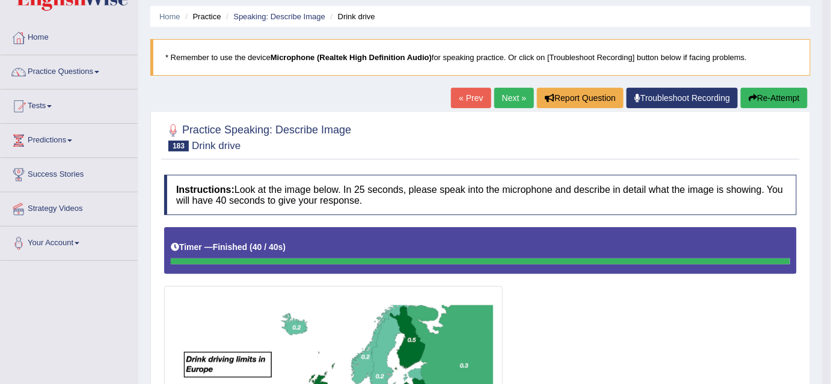
click at [779, 94] on button "Re-Attempt" at bounding box center [773, 98] width 67 height 20
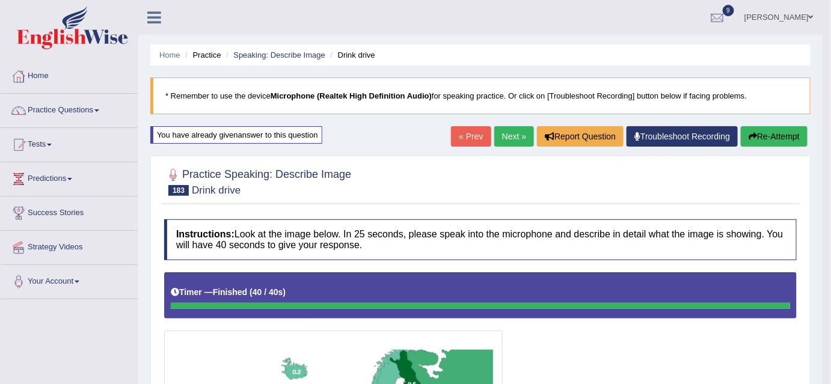
click at [520, 133] on link "Next »" at bounding box center [514, 136] width 40 height 20
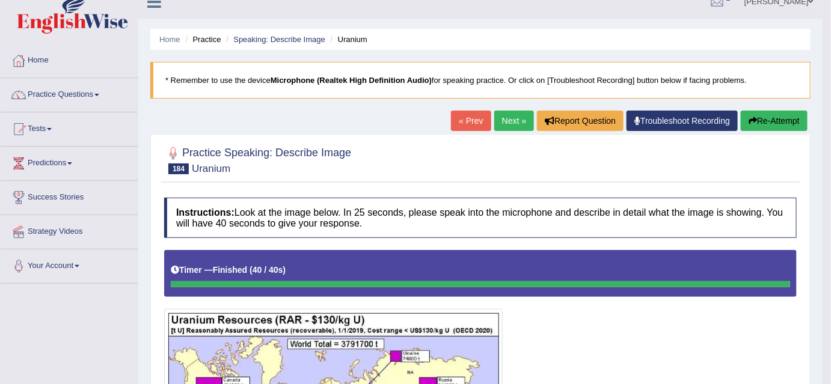
scroll to position [13, 0]
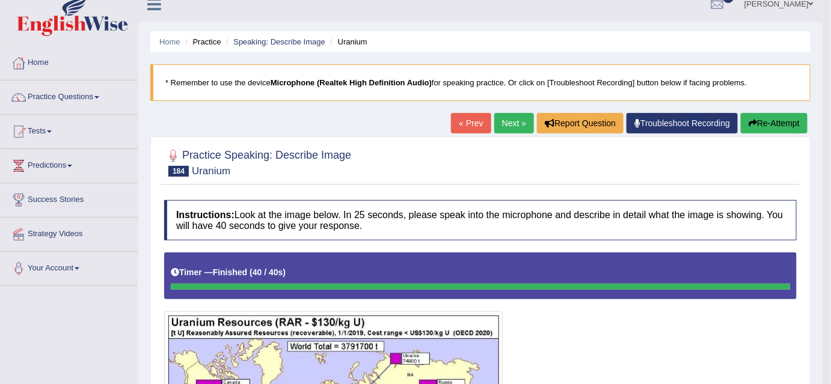
click at [751, 120] on icon "button" at bounding box center [752, 123] width 8 height 8
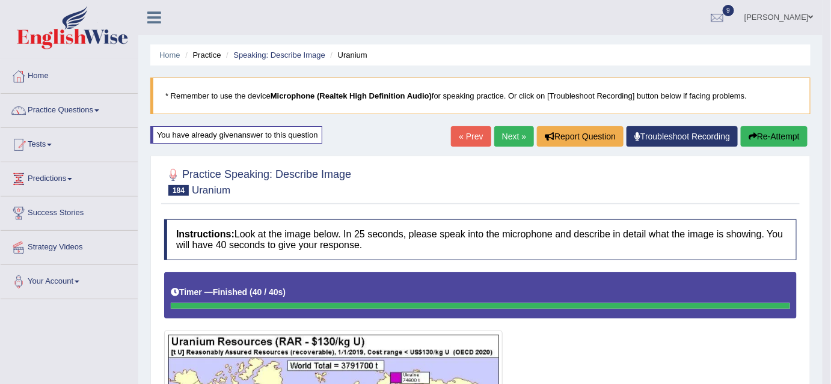
click at [518, 139] on link "Next »" at bounding box center [514, 136] width 40 height 20
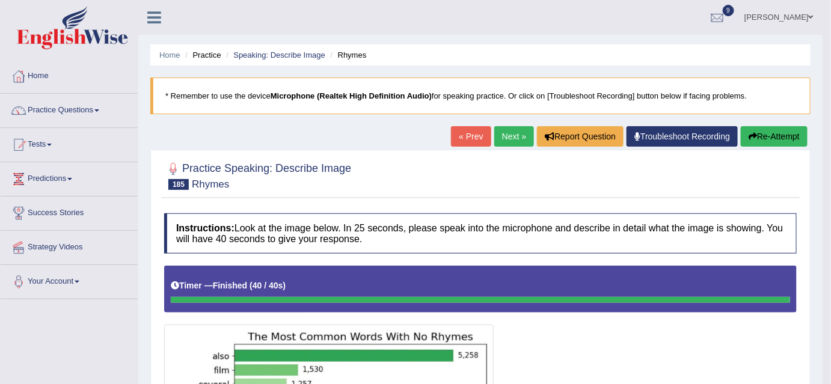
click at [504, 140] on link "Next »" at bounding box center [514, 136] width 40 height 20
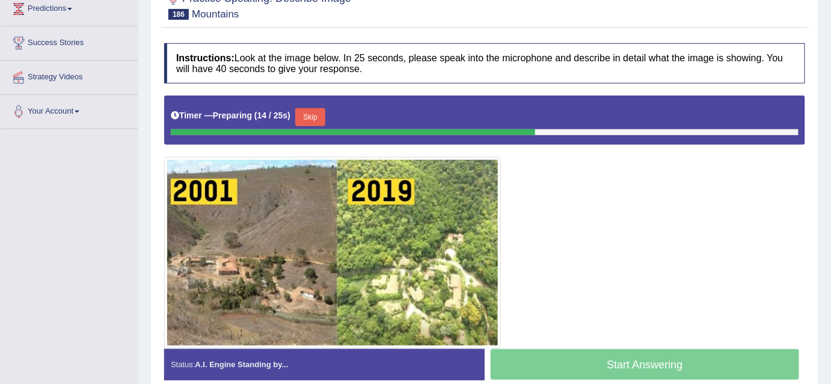
scroll to position [168, 0]
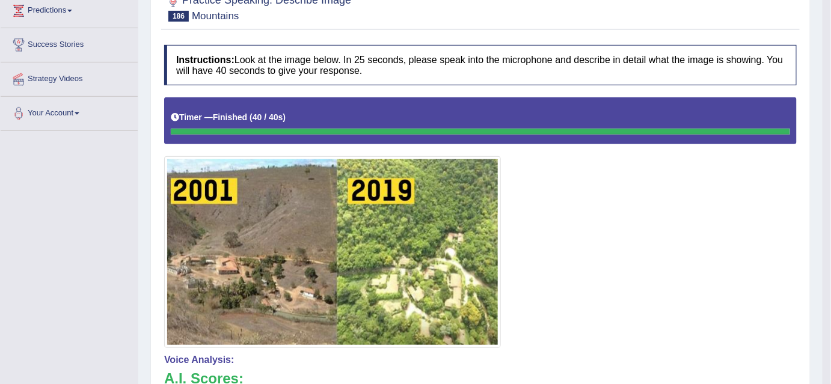
drag, startPoint x: 835, startPoint y: 132, endPoint x: 838, endPoint y: 201, distance: 68.6
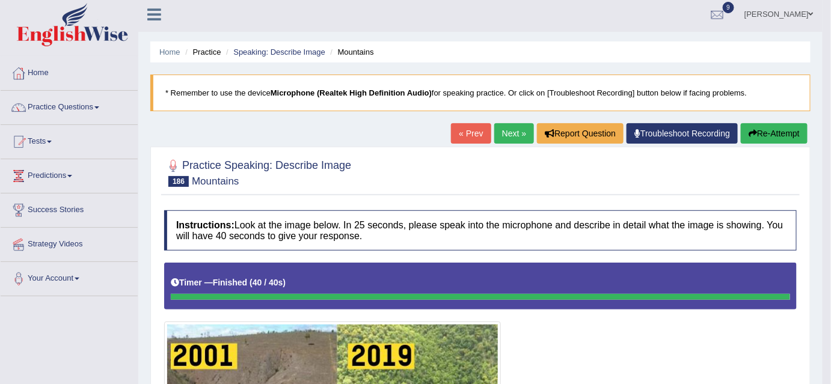
scroll to position [0, 0]
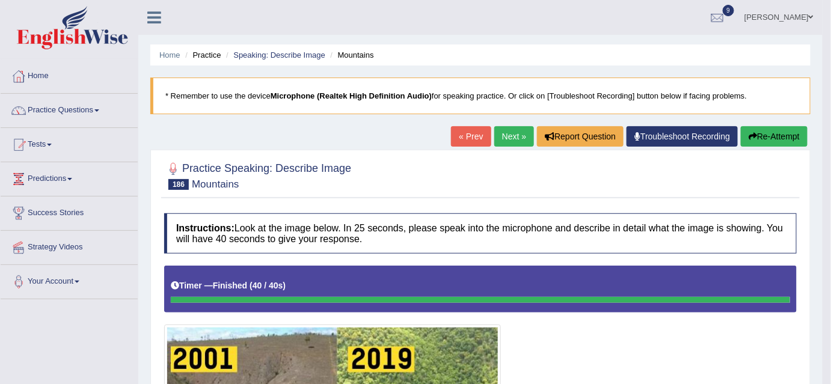
click at [788, 137] on button "Re-Attempt" at bounding box center [773, 136] width 67 height 20
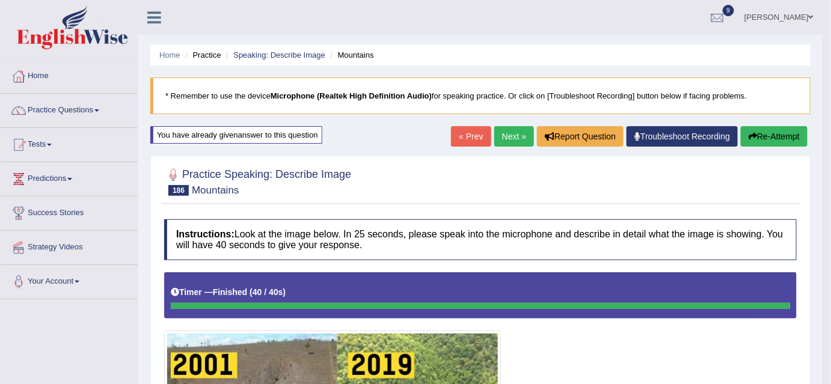
click at [510, 138] on link "Next »" at bounding box center [514, 136] width 40 height 20
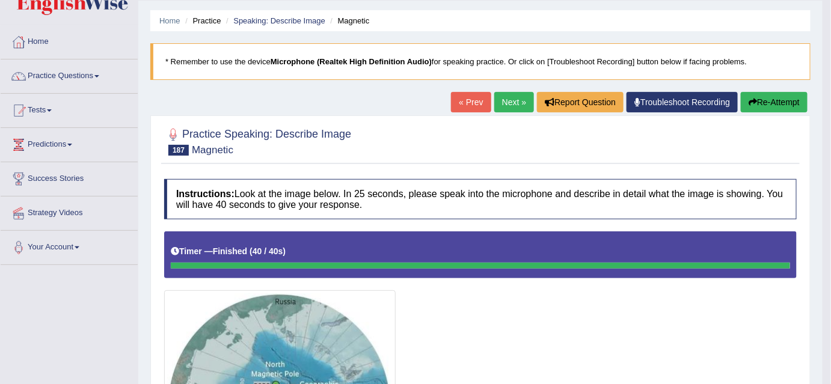
scroll to position [30, 0]
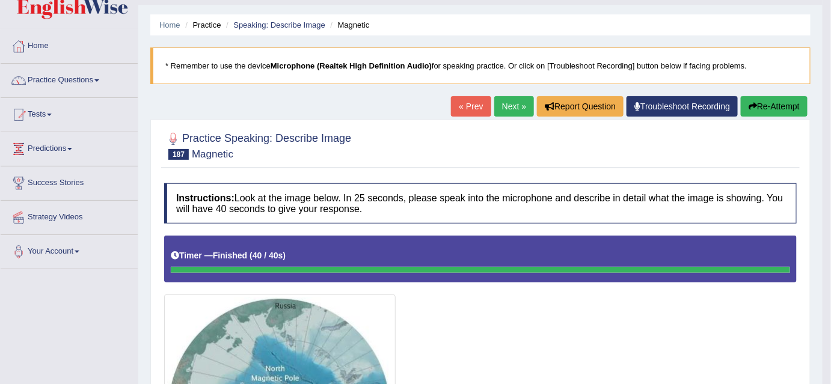
click at [774, 100] on button "Re-Attempt" at bounding box center [773, 106] width 67 height 20
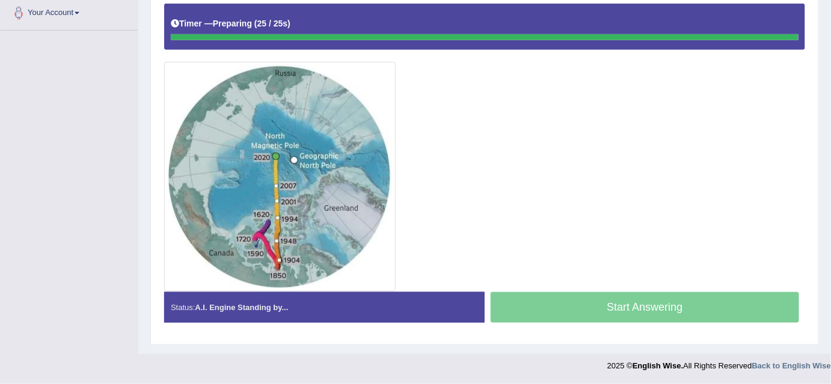
scroll to position [266, 0]
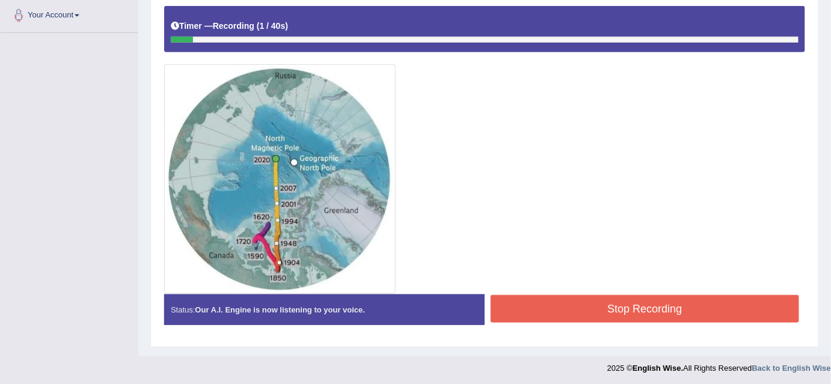
click at [745, 300] on button "Stop Recording" at bounding box center [644, 309] width 308 height 28
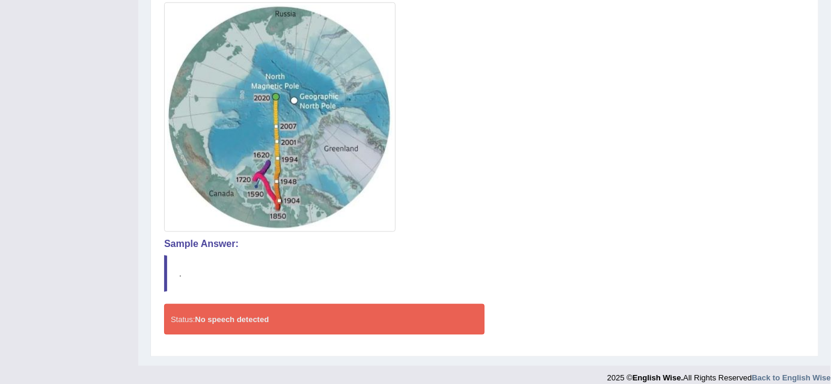
scroll to position [333, 0]
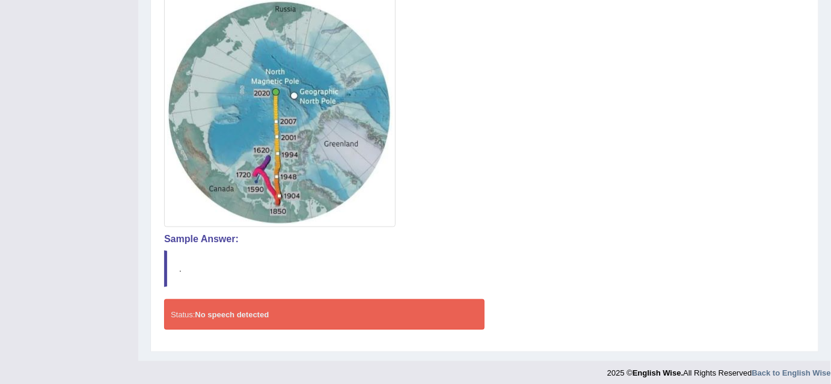
click at [207, 237] on h4 "Sample Answer:" at bounding box center [484, 239] width 641 height 11
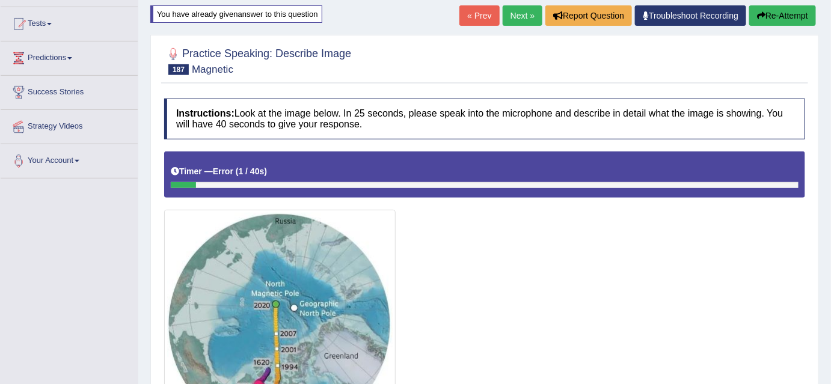
scroll to position [43, 0]
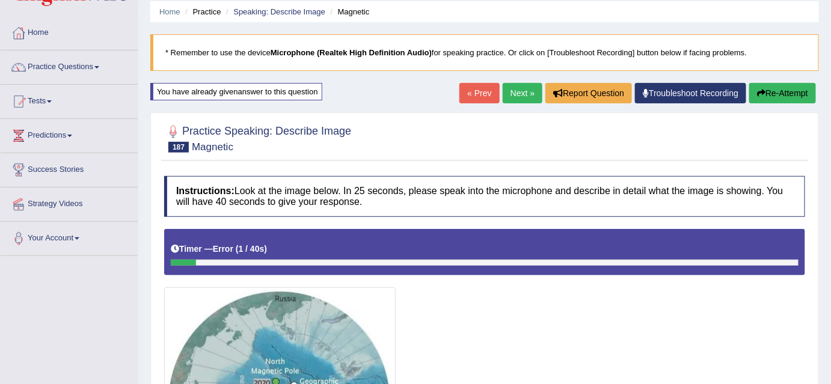
click at [764, 92] on button "Re-Attempt" at bounding box center [782, 93] width 67 height 20
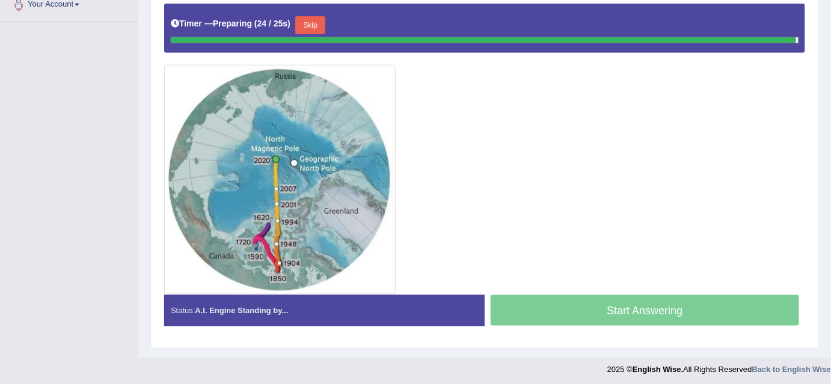
scroll to position [266, 0]
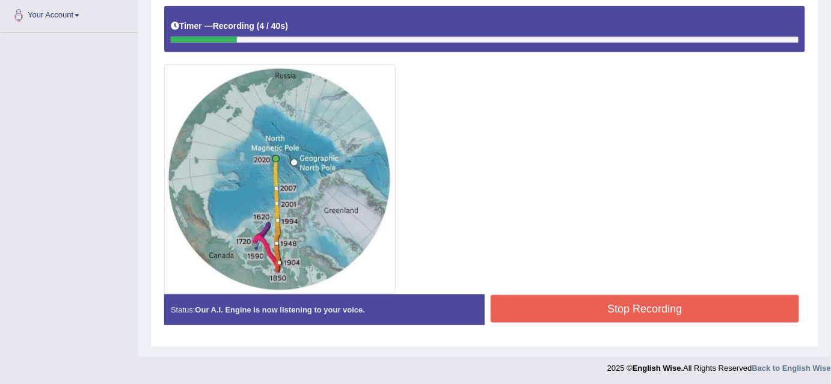
click at [601, 326] on div "Status: Our A.I. Engine is now listening to your voice. Start Answering Stop Re…" at bounding box center [484, 315] width 641 height 43
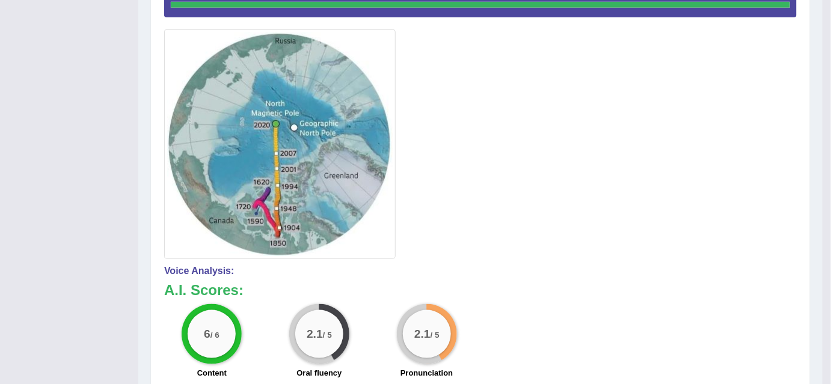
scroll to position [0, 0]
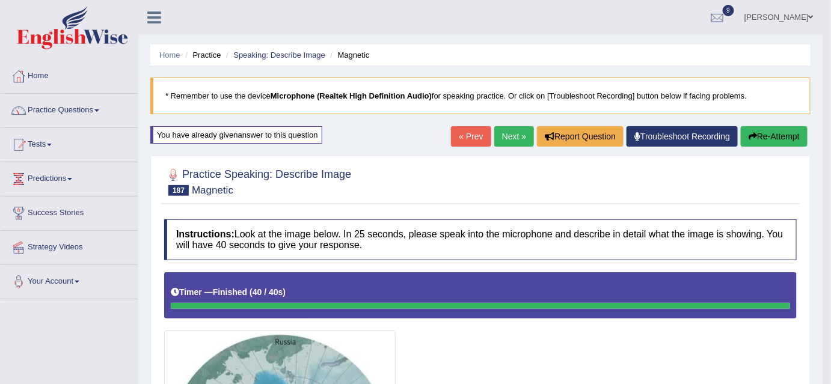
click at [99, 110] on span at bounding box center [96, 110] width 5 height 2
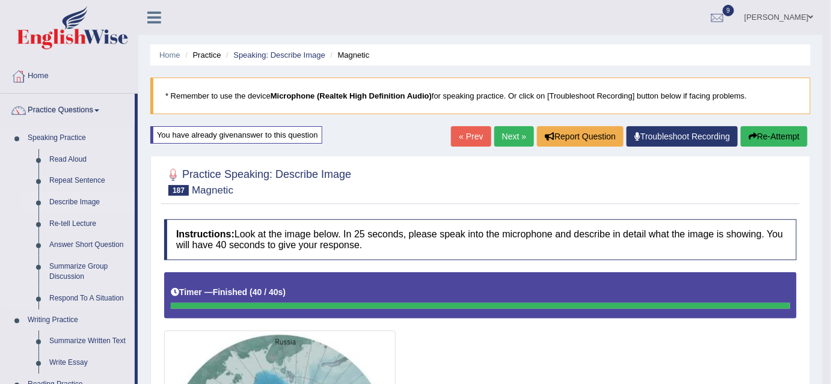
click at [86, 204] on link "Describe Image" at bounding box center [89, 203] width 91 height 22
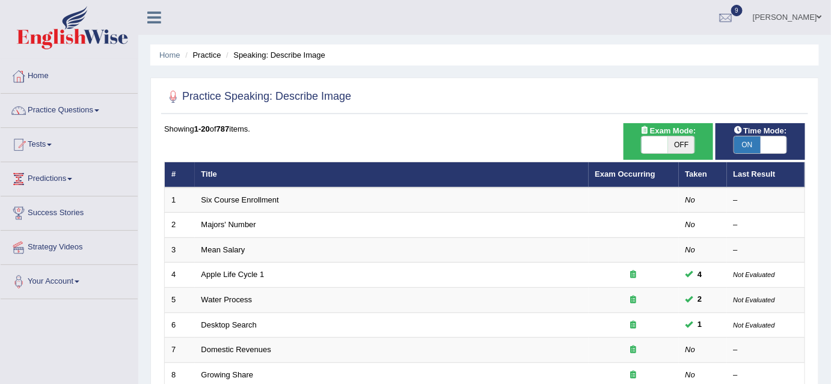
drag, startPoint x: 674, startPoint y: 140, endPoint x: 645, endPoint y: 145, distance: 29.2
click at [645, 145] on div "ON OFF" at bounding box center [654, 144] width 79 height 17
click at [645, 145] on span at bounding box center [654, 144] width 26 height 17
checkbox input "true"
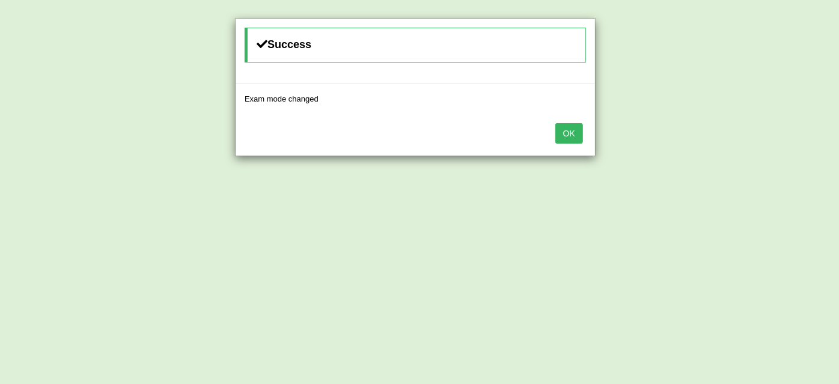
click at [581, 131] on button "OK" at bounding box center [569, 133] width 28 height 20
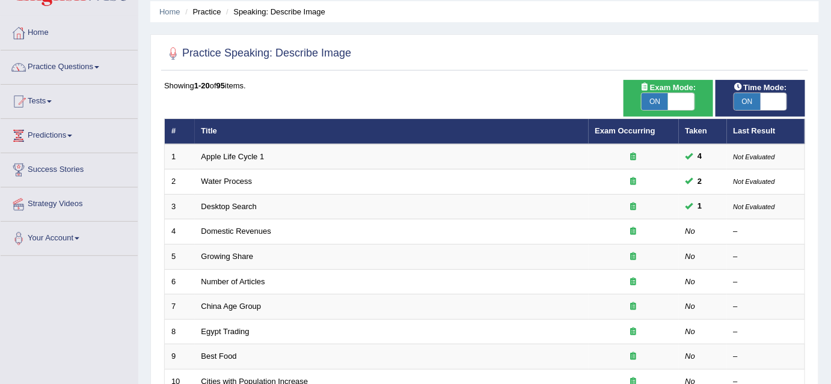
scroll to position [406, 0]
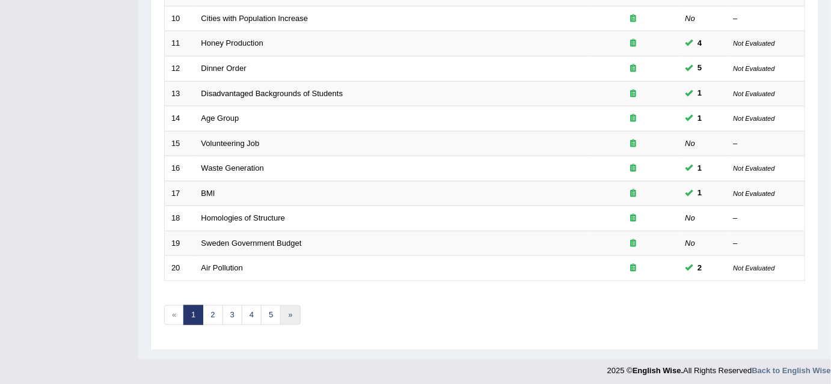
click at [285, 314] on link "»" at bounding box center [290, 315] width 20 height 20
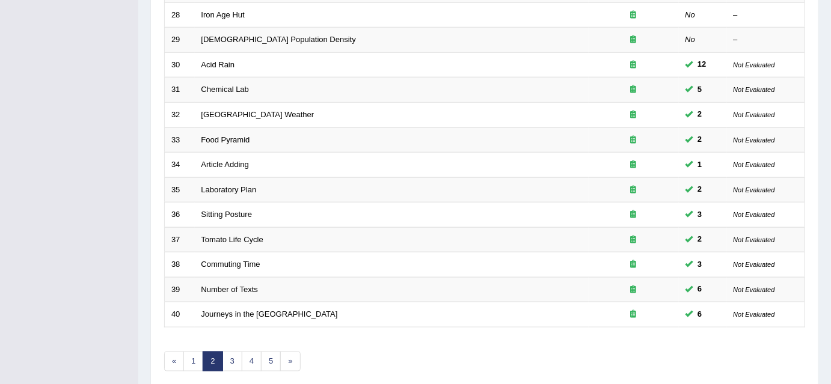
scroll to position [406, 0]
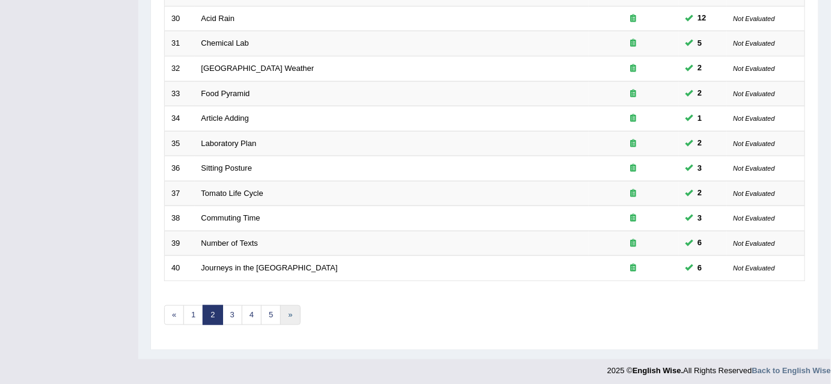
click at [285, 313] on link "»" at bounding box center [290, 315] width 20 height 20
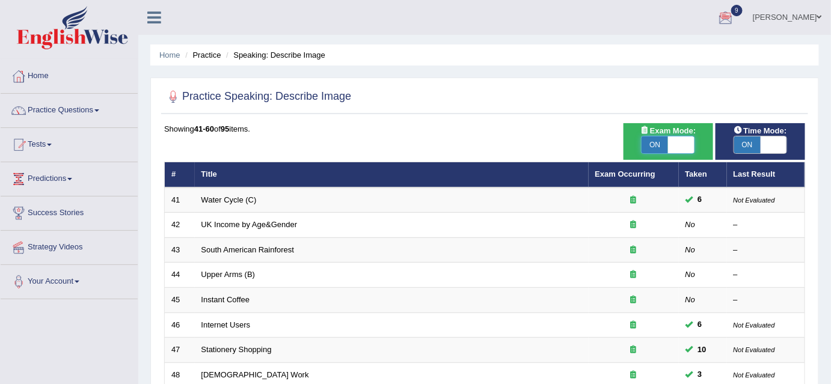
click at [678, 148] on span at bounding box center [681, 144] width 26 height 17
checkbox input "false"
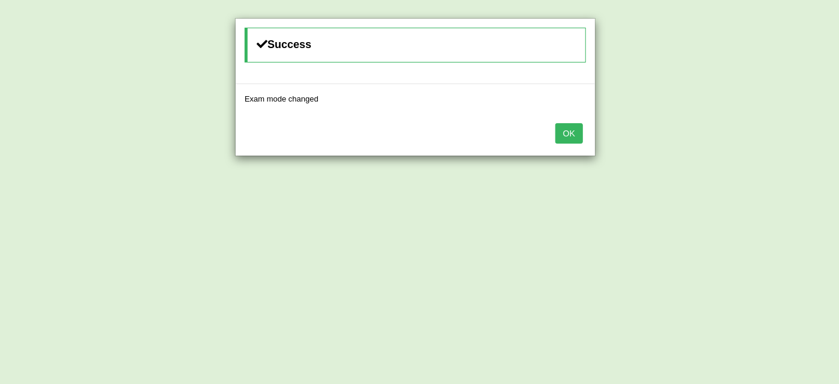
click at [563, 131] on button "OK" at bounding box center [569, 133] width 28 height 20
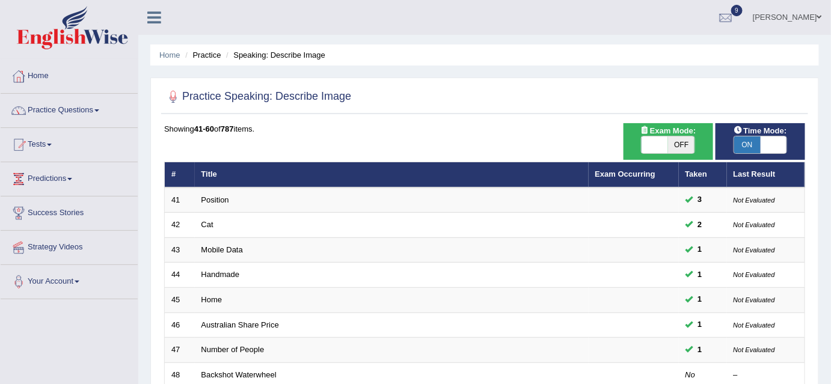
scroll to position [406, 0]
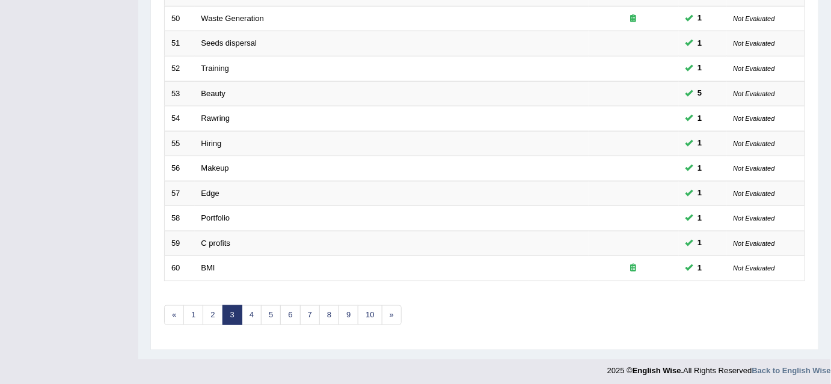
click at [284, 291] on div "Showing 41-60 of 787 items. # Title Exam Occurring Taken Last Result 41 Positio…" at bounding box center [484, 28] width 641 height 623
click at [308, 305] on link "7" at bounding box center [310, 315] width 20 height 20
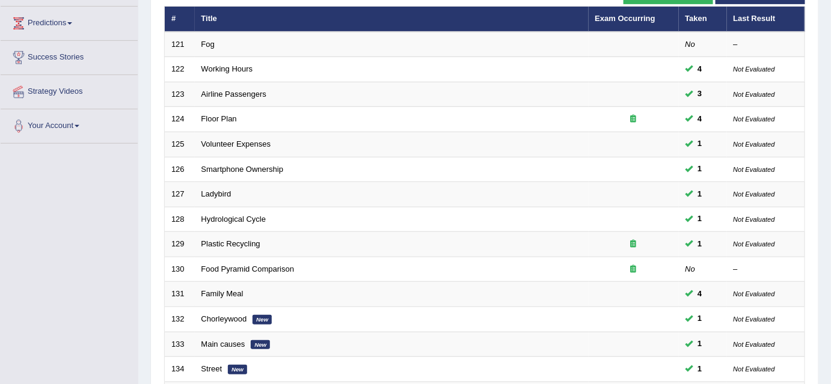
scroll to position [406, 0]
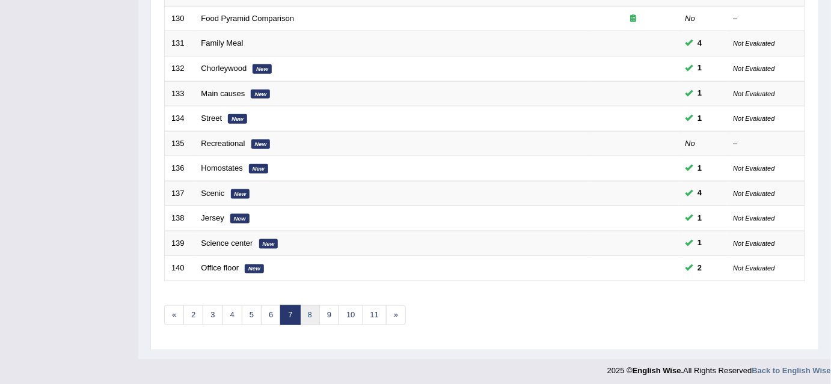
click at [308, 316] on link "8" at bounding box center [310, 315] width 20 height 20
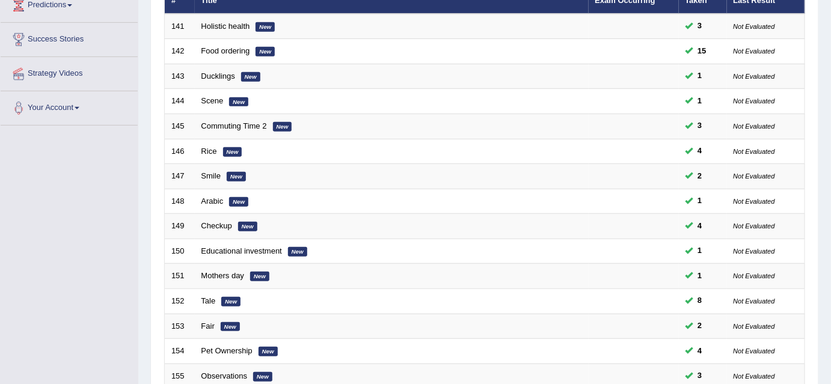
scroll to position [406, 0]
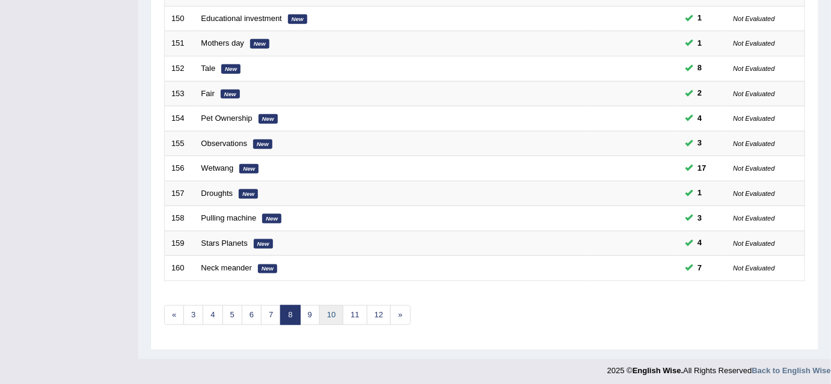
click at [322, 317] on link "10" at bounding box center [331, 315] width 24 height 20
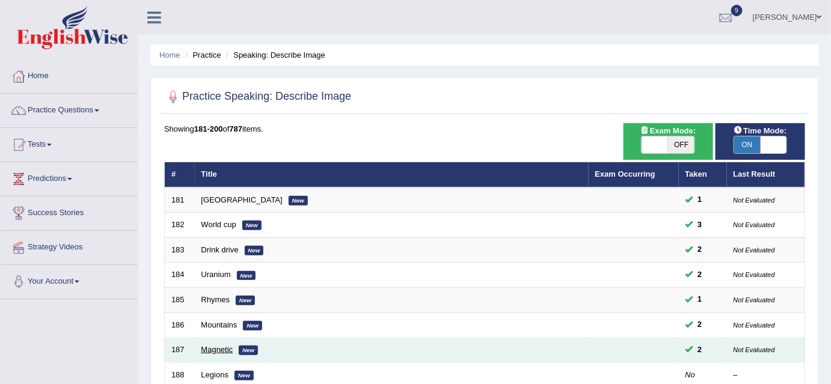
click at [222, 347] on link "Magnetic" at bounding box center [217, 349] width 32 height 9
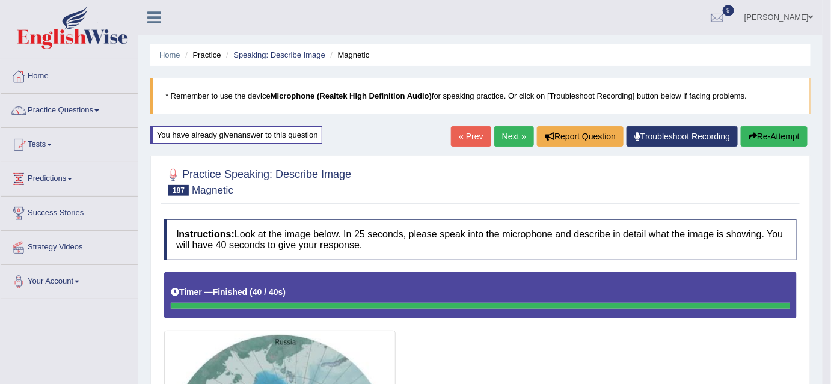
click at [782, 131] on button "Re-Attempt" at bounding box center [773, 136] width 67 height 20
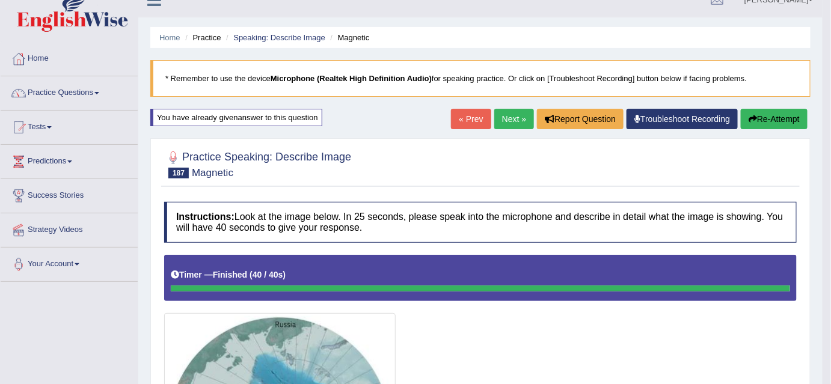
scroll to position [13, 0]
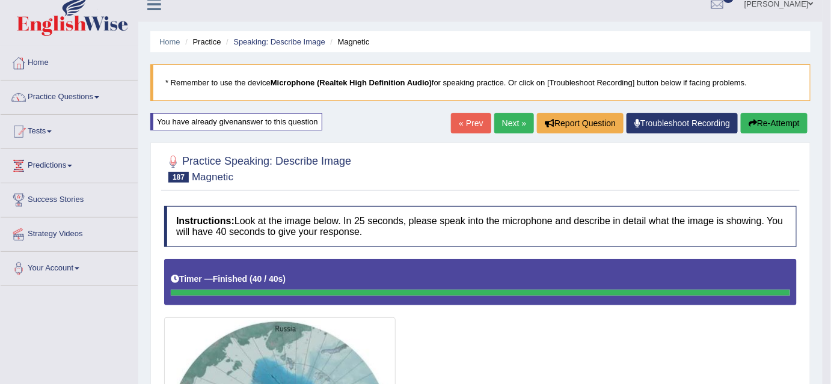
click at [778, 121] on button "Re-Attempt" at bounding box center [773, 123] width 67 height 20
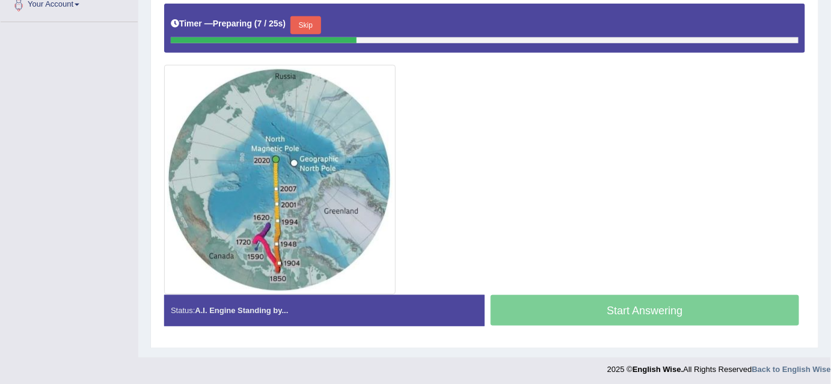
click at [662, 281] on div at bounding box center [484, 149] width 641 height 291
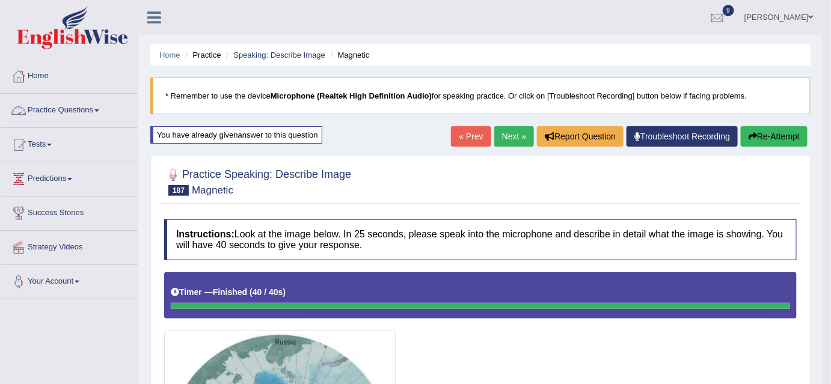
click at [102, 108] on link "Practice Questions" at bounding box center [69, 109] width 137 height 30
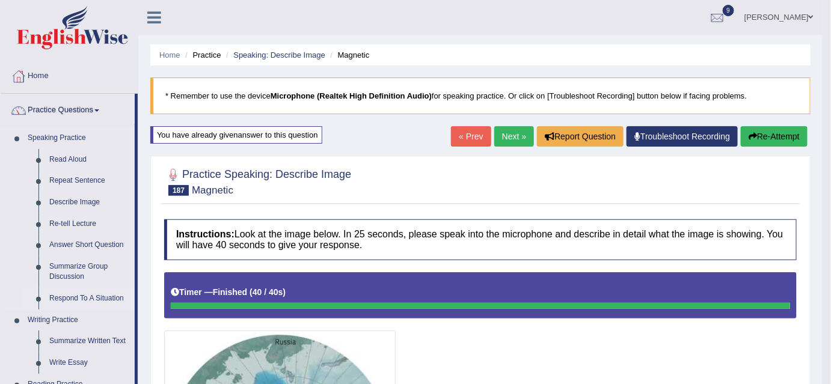
click at [73, 299] on link "Respond To A Situation" at bounding box center [89, 299] width 91 height 22
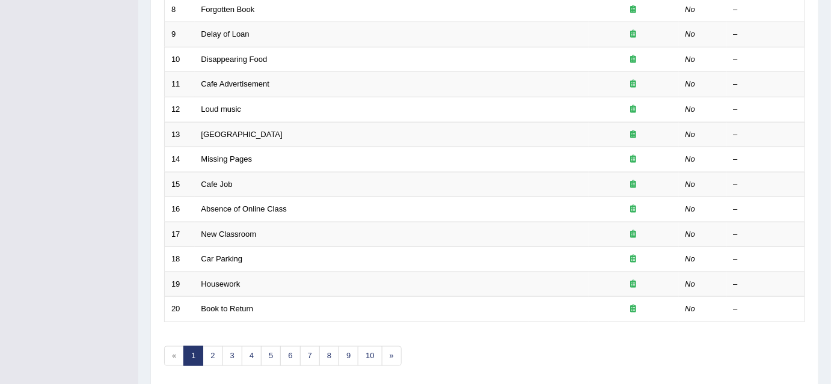
scroll to position [367, 0]
click at [294, 349] on link "6" at bounding box center [290, 355] width 20 height 20
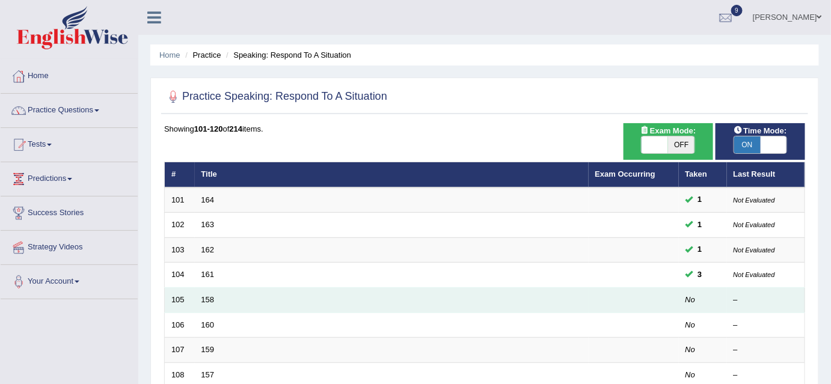
click at [334, 294] on td "158" at bounding box center [392, 300] width 394 height 25
click at [207, 296] on link "158" at bounding box center [207, 299] width 13 height 9
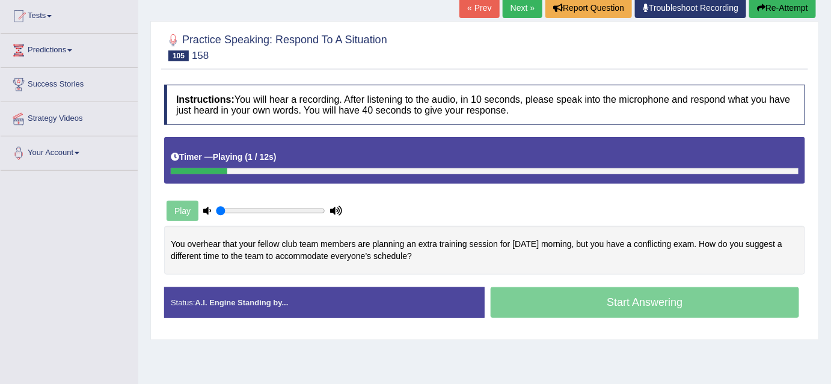
scroll to position [130, 0]
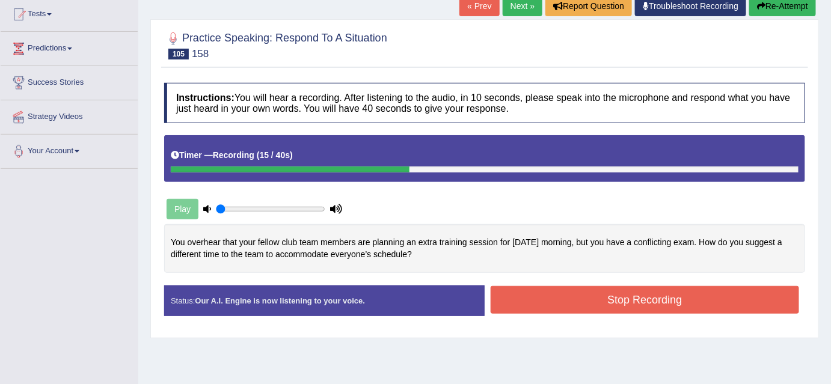
click at [602, 302] on button "Stop Recording" at bounding box center [644, 300] width 308 height 28
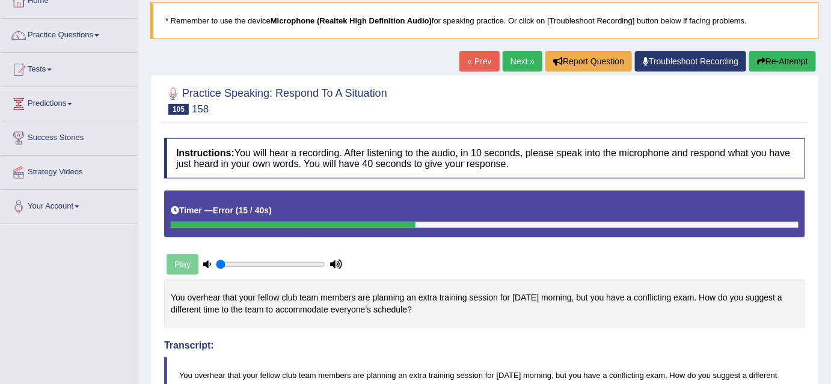
scroll to position [35, 0]
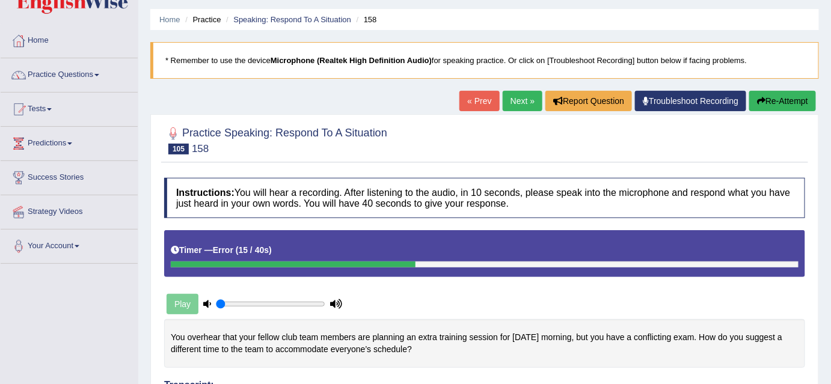
click at [778, 96] on button "Re-Attempt" at bounding box center [782, 101] width 67 height 20
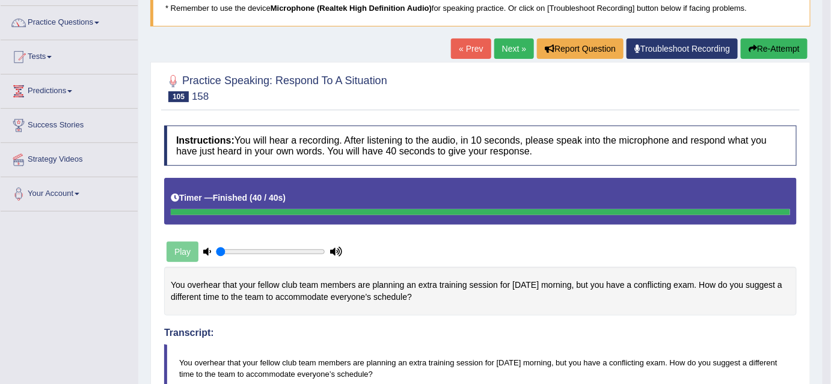
scroll to position [85, 0]
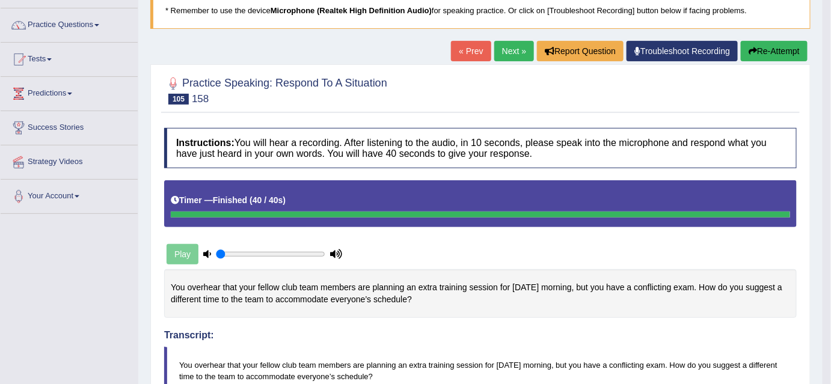
click at [773, 55] on button "Re-Attempt" at bounding box center [773, 51] width 67 height 20
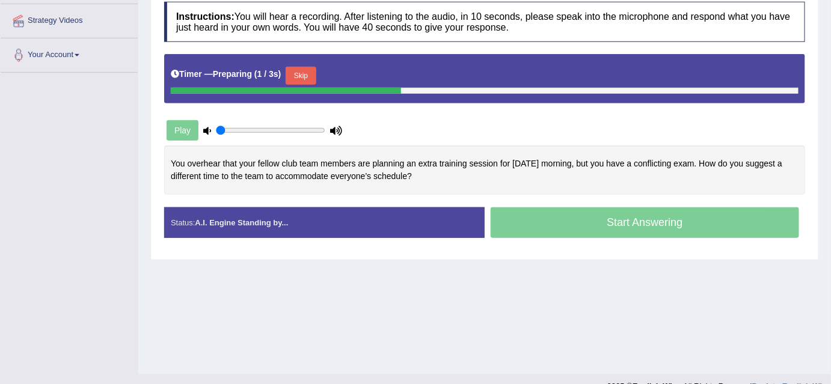
scroll to position [240, 0]
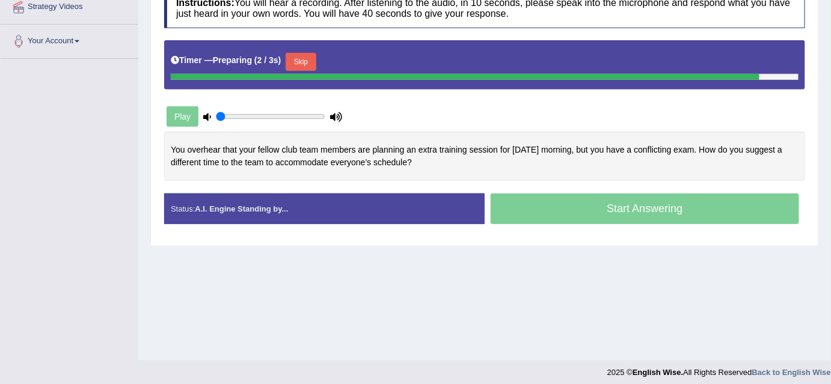
click at [713, 208] on div "Start Answering" at bounding box center [644, 211] width 320 height 34
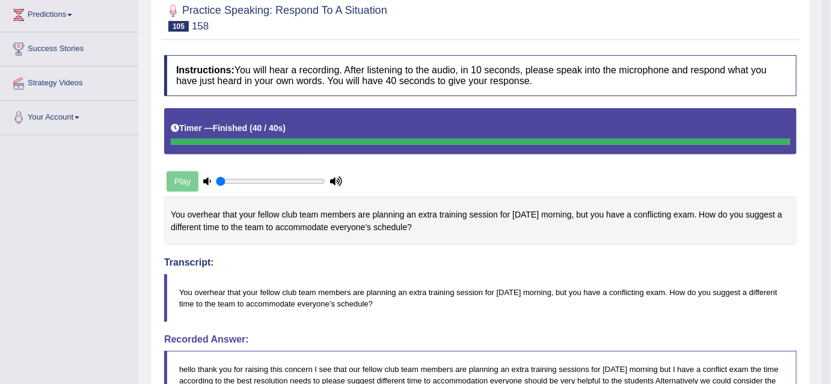
scroll to position [0, 0]
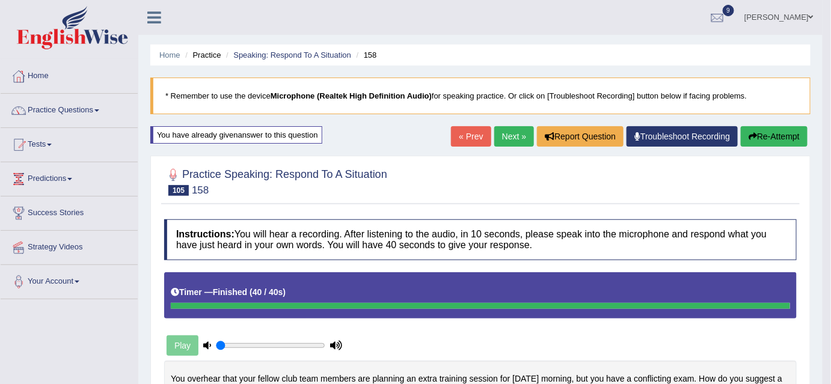
click at [511, 136] on link "Next »" at bounding box center [514, 136] width 40 height 20
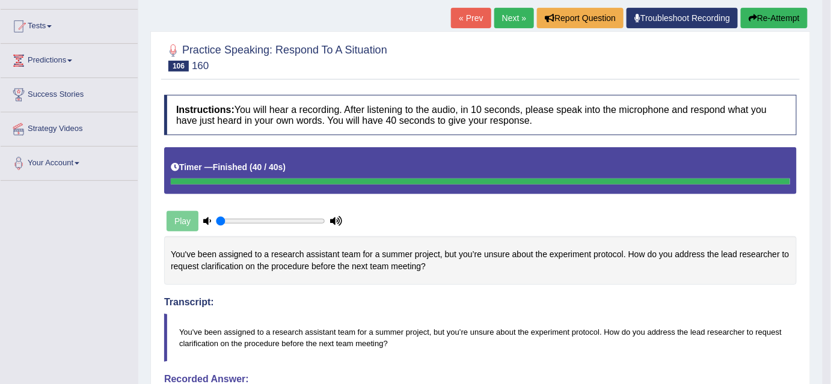
scroll to position [115, 0]
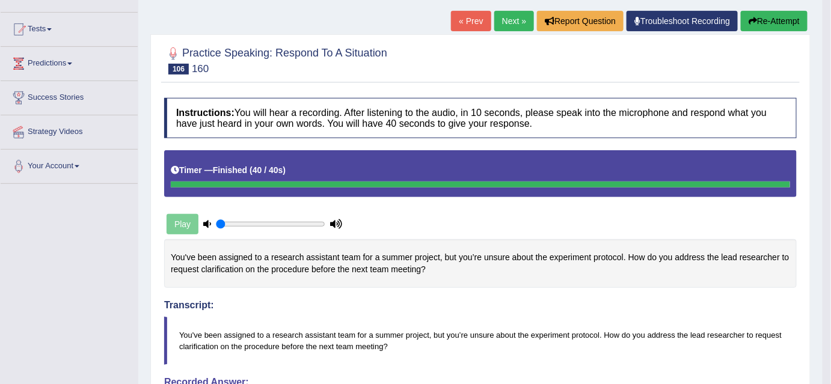
click at [496, 20] on link "Next »" at bounding box center [514, 21] width 40 height 20
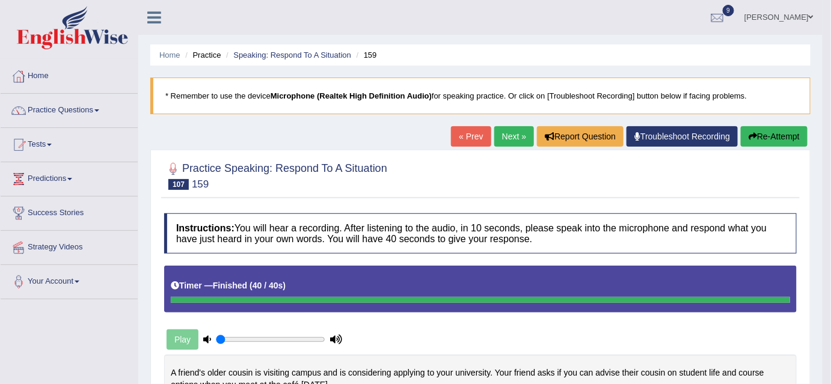
click at [798, 139] on button "Re-Attempt" at bounding box center [773, 136] width 67 height 20
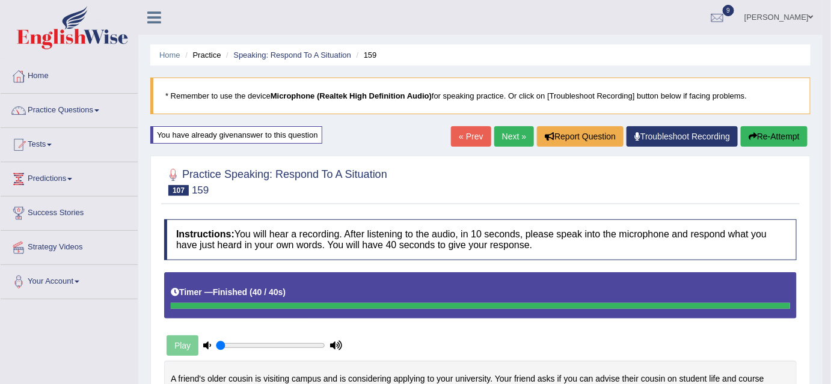
click at [749, 135] on icon "button" at bounding box center [752, 136] width 8 height 8
click at [764, 139] on button "Re-Attempt" at bounding box center [773, 136] width 67 height 20
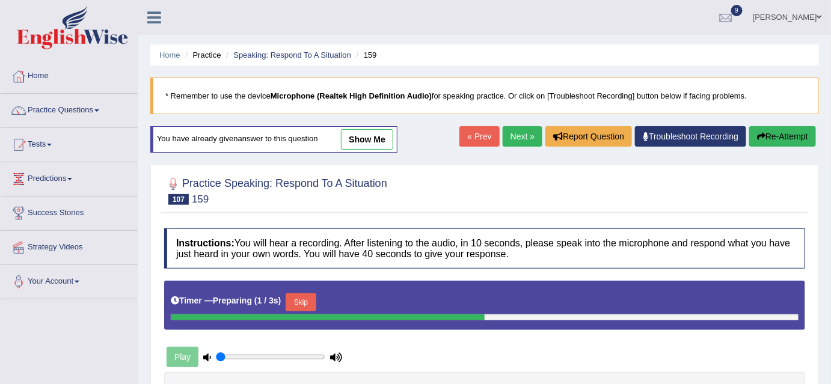
drag, startPoint x: 828, startPoint y: 269, endPoint x: 826, endPoint y: 232, distance: 37.3
click at [823, 236] on div "Home Practice Speaking: Respond To A Situation 159 * Remember to use the device…" at bounding box center [484, 300] width 692 height 601
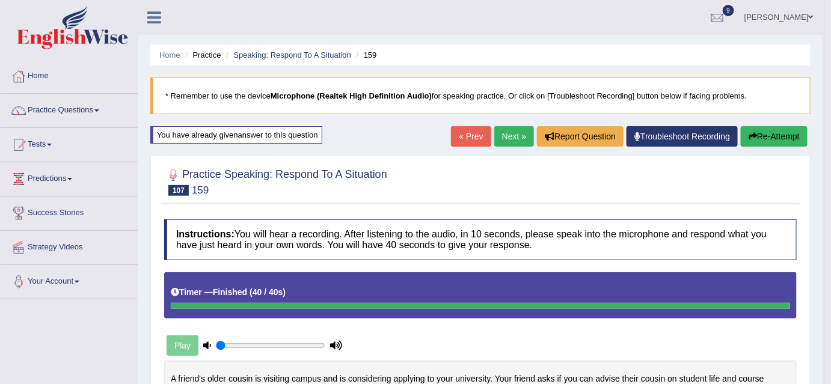
drag, startPoint x: 834, startPoint y: 102, endPoint x: 832, endPoint y: 83, distance: 19.4
click at [830, 83] on html "Toggle navigation Home Practice Questions Speaking Practice Read Aloud Repeat S…" at bounding box center [415, 192] width 831 height 384
click at [769, 142] on button "Re-Attempt" at bounding box center [773, 136] width 67 height 20
click at [771, 129] on button "Re-Attempt" at bounding box center [773, 136] width 67 height 20
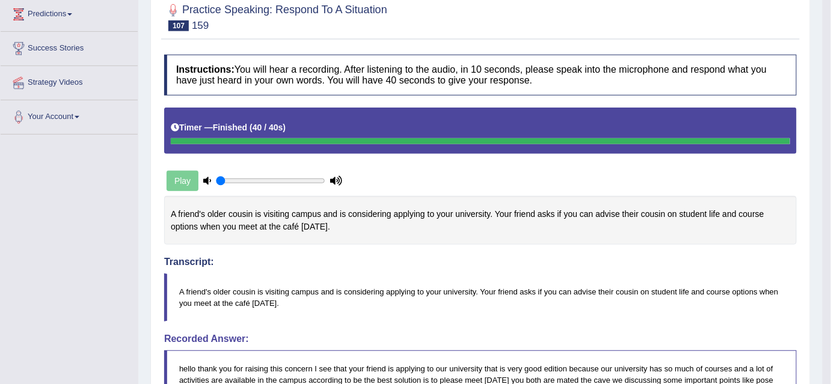
scroll to position [93, 0]
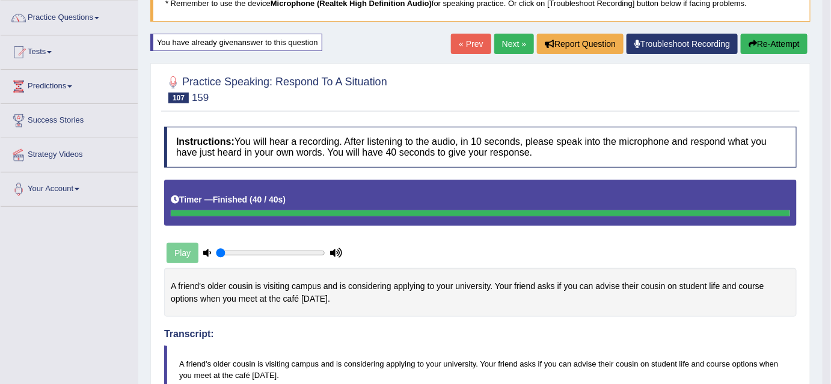
click at [763, 43] on button "Re-Attempt" at bounding box center [773, 44] width 67 height 20
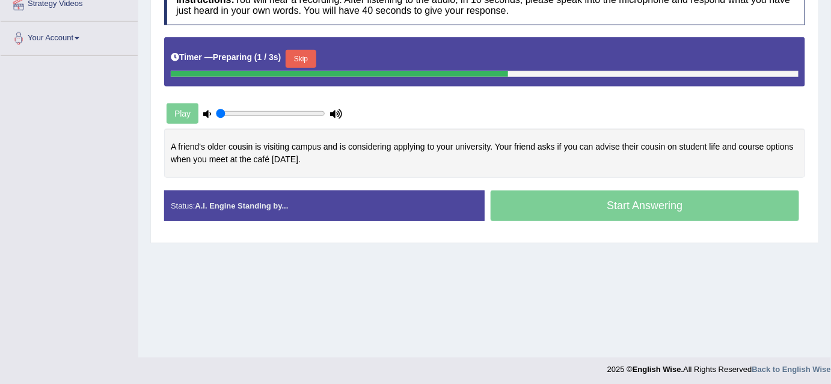
scroll to position [246, 0]
